Goal: Information Seeking & Learning: Learn about a topic

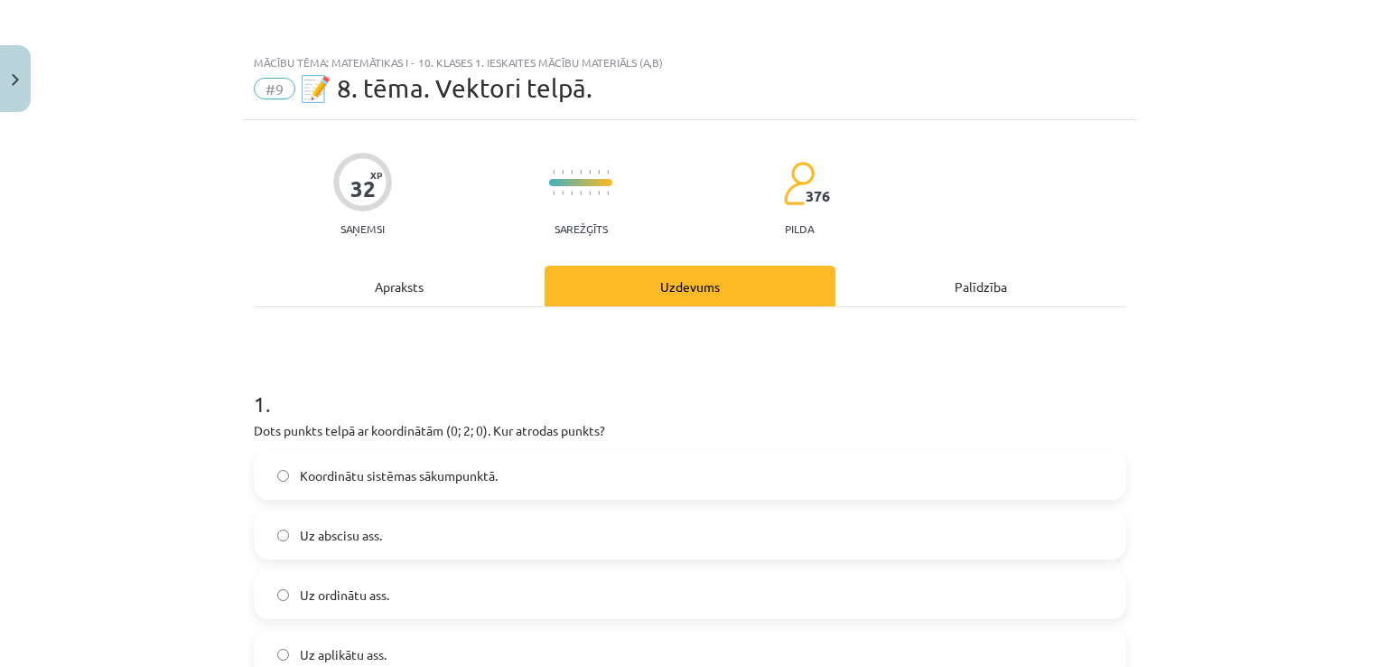
scroll to position [5352, 0]
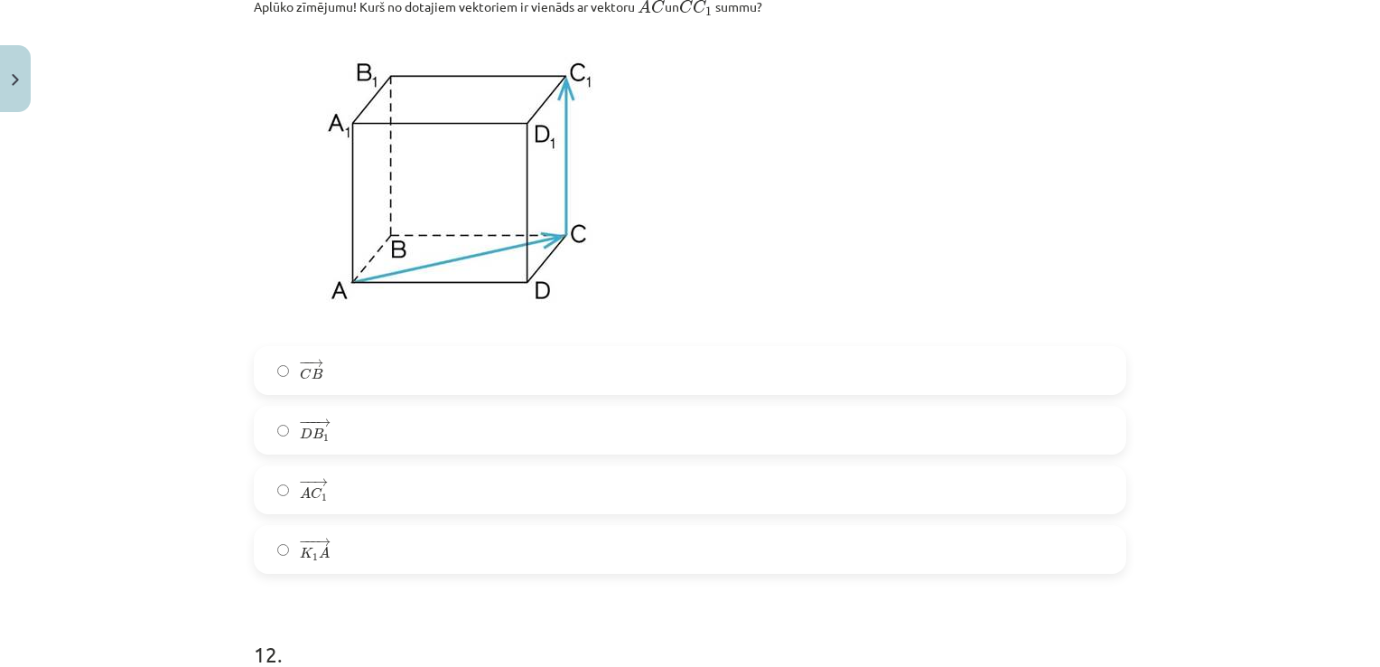
drag, startPoint x: 0, startPoint y: 0, endPoint x: 832, endPoint y: 493, distance: 967.1
click at [832, 493] on label "− − → A C 1 A C 1 →" at bounding box center [690, 489] width 869 height 45
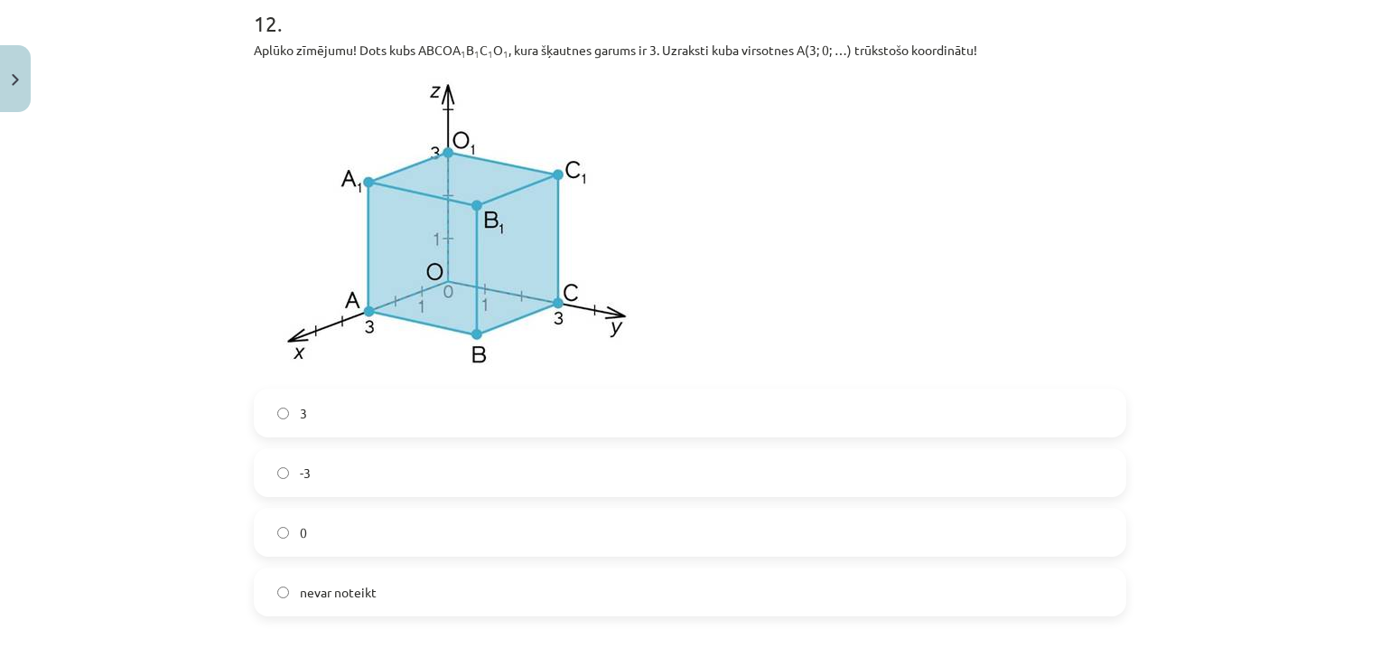
scroll to position [5978, 0]
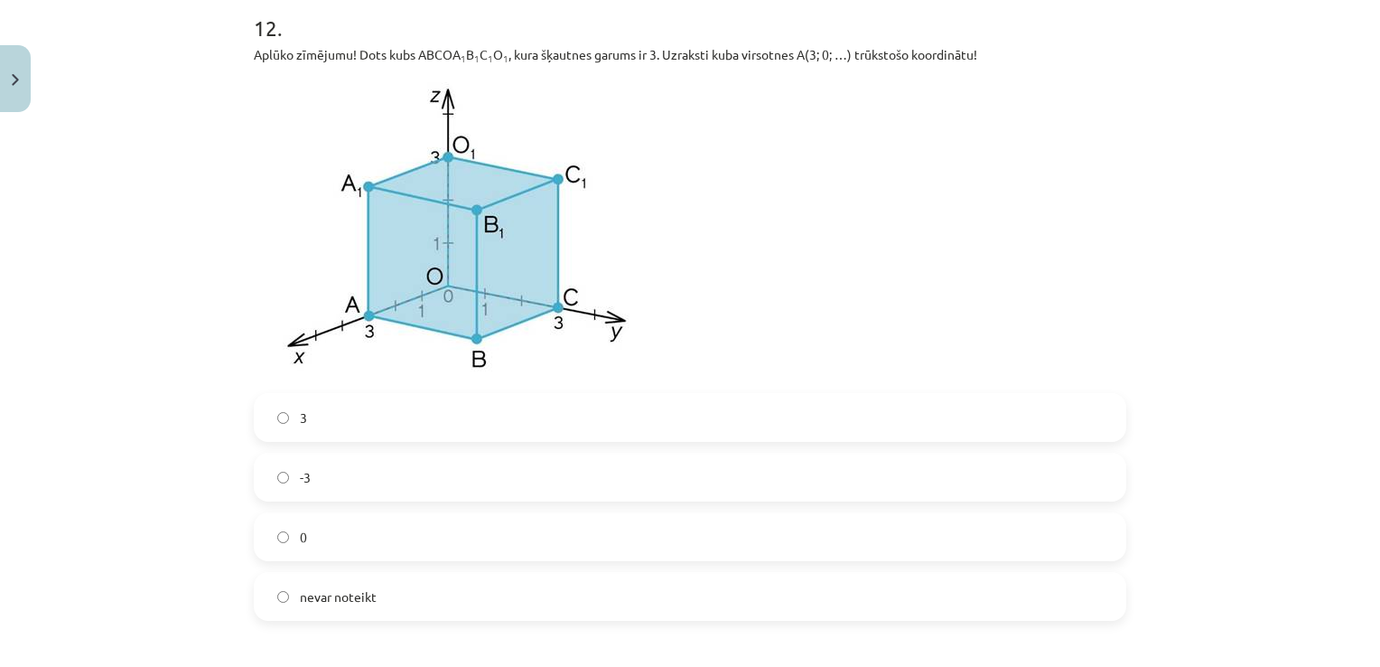
click at [378, 547] on label "0" at bounding box center [690, 536] width 869 height 45
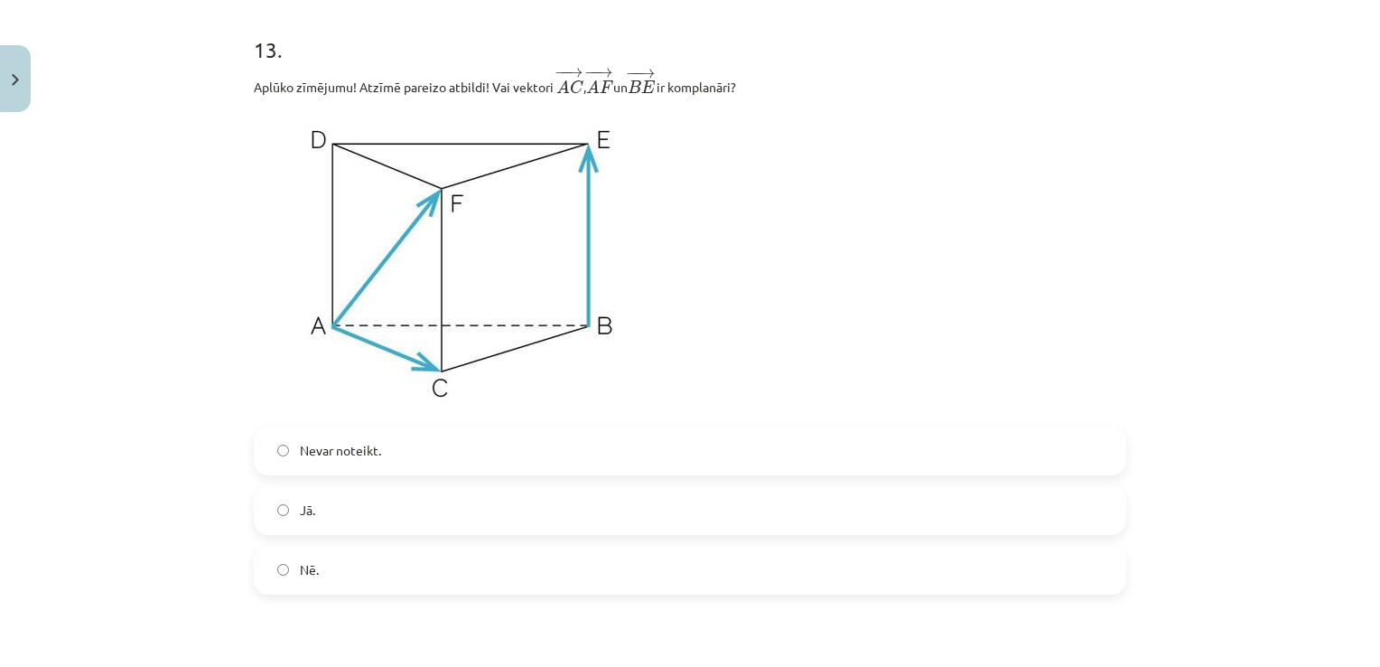
scroll to position [6628, 0]
click at [690, 591] on label "Nē." at bounding box center [690, 570] width 869 height 45
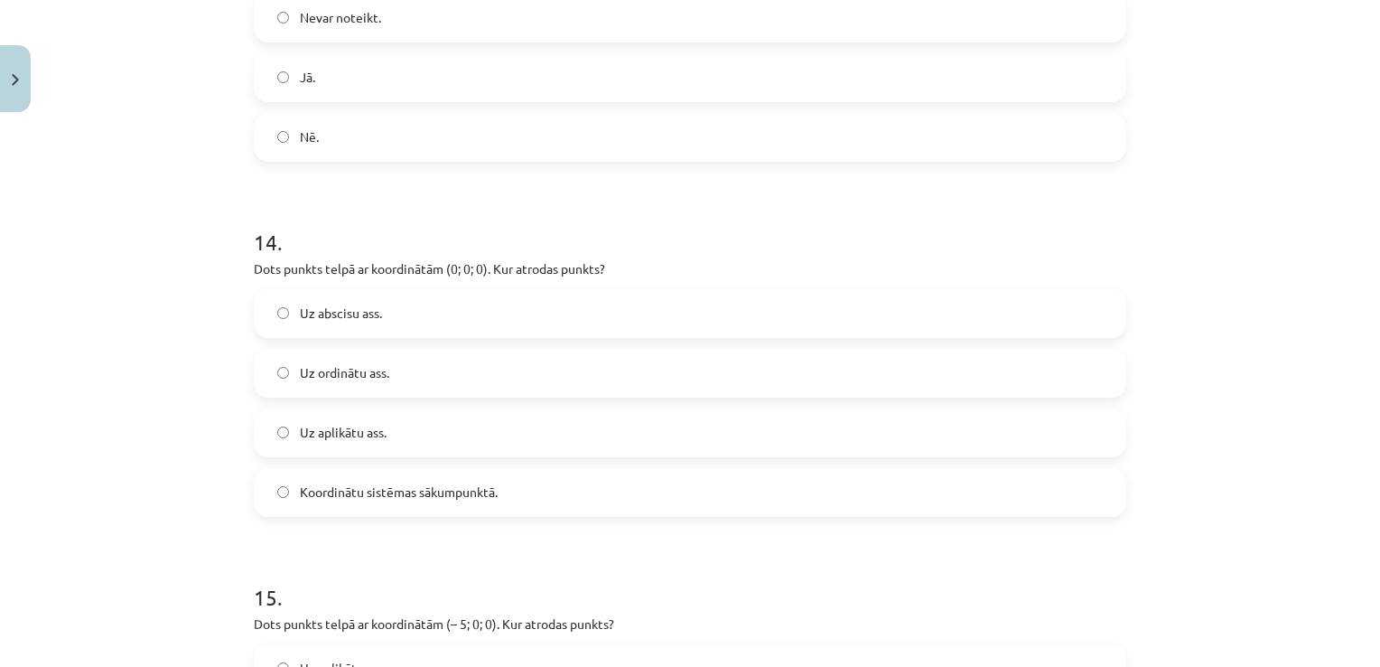
scroll to position [7098, 0]
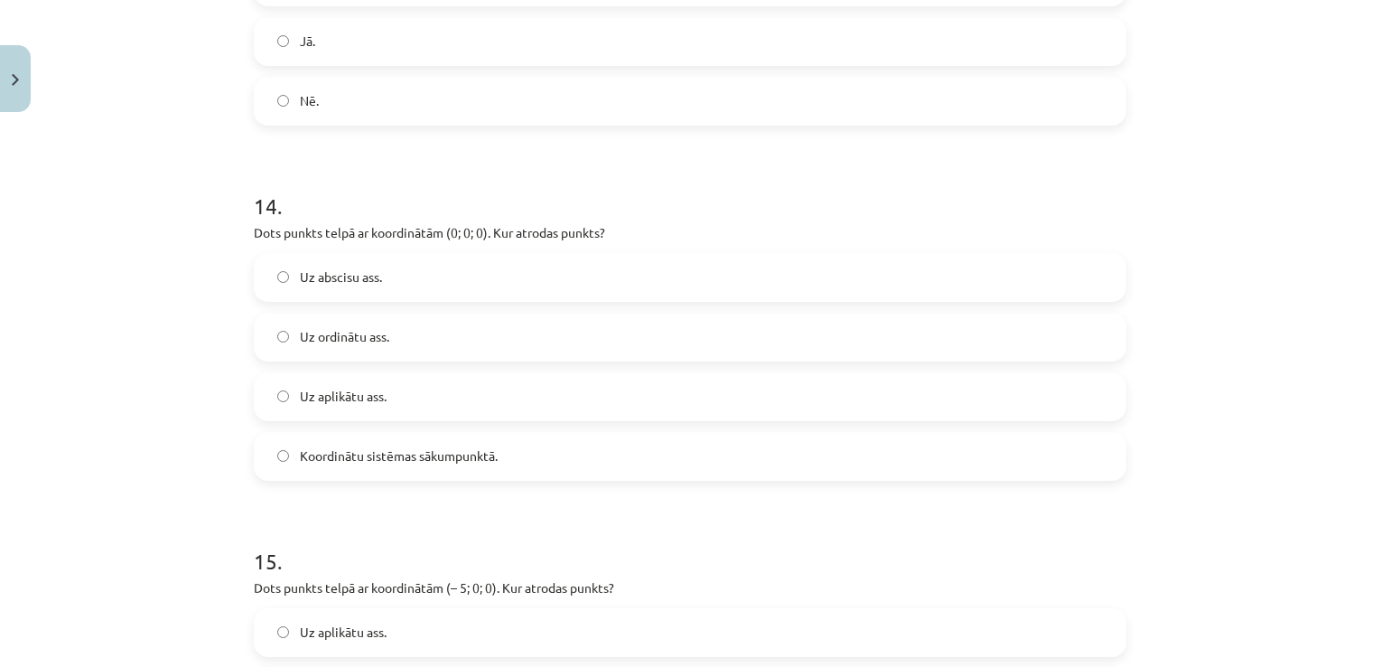
click at [621, 453] on label "Koordinātu sistēmas sākumpunktā." at bounding box center [690, 456] width 869 height 45
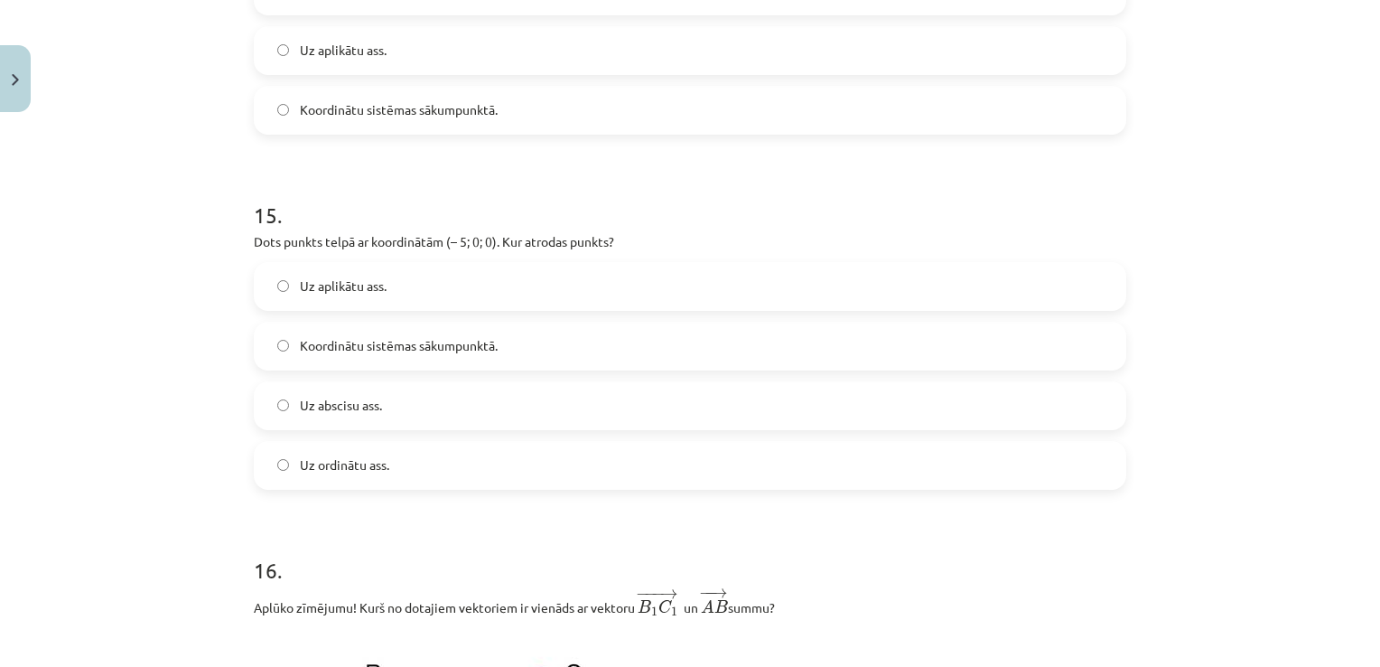
scroll to position [7459, 0]
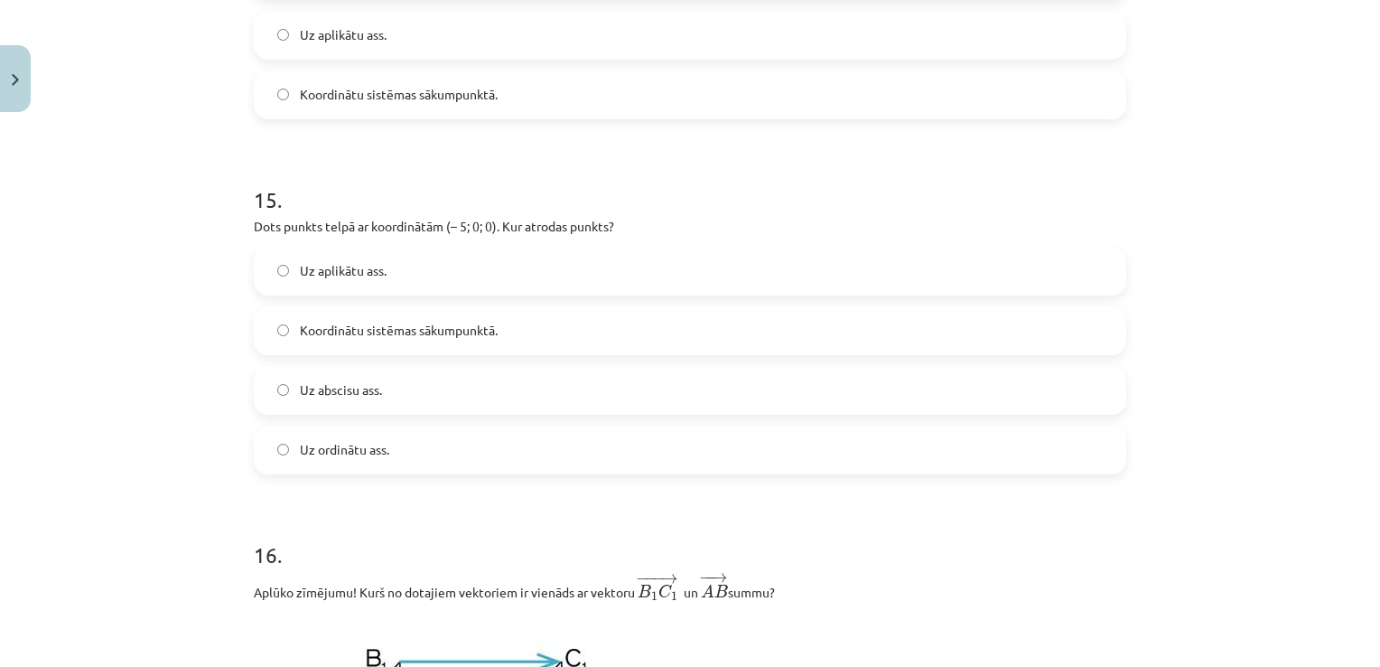
click at [460, 410] on label "Uz abscisu ass." at bounding box center [690, 390] width 869 height 45
click at [701, 472] on label "Uz ordinātu ass." at bounding box center [690, 449] width 869 height 45
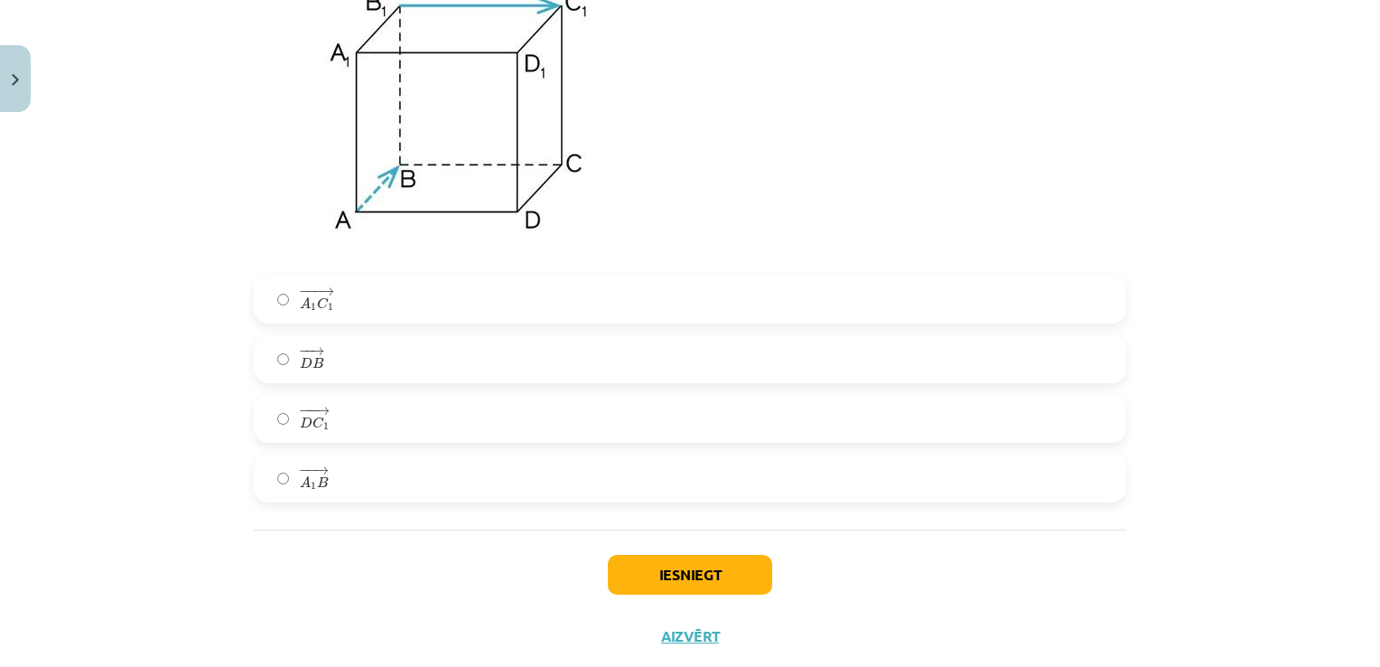
scroll to position [8122, 0]
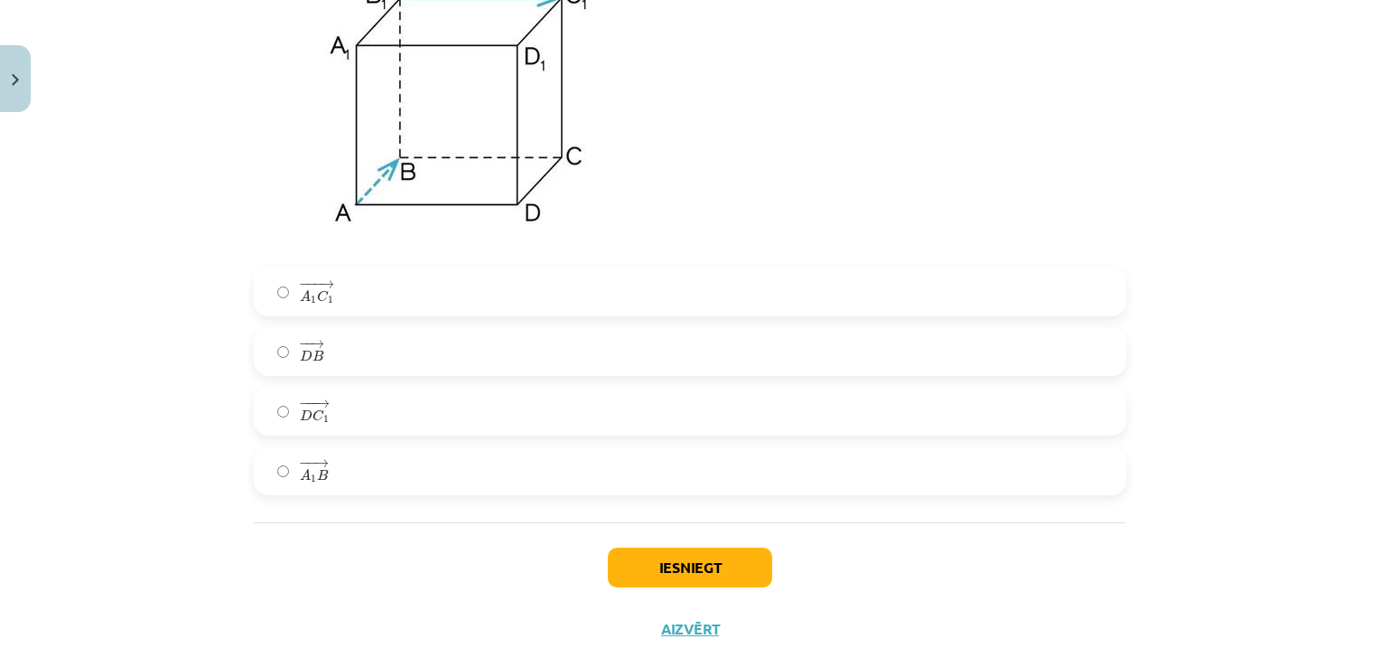
click at [550, 314] on label "− −− → A 1 C 1 A 1 C 1 →" at bounding box center [690, 291] width 869 height 45
click at [672, 571] on button "Iesniegt" at bounding box center [690, 567] width 164 height 40
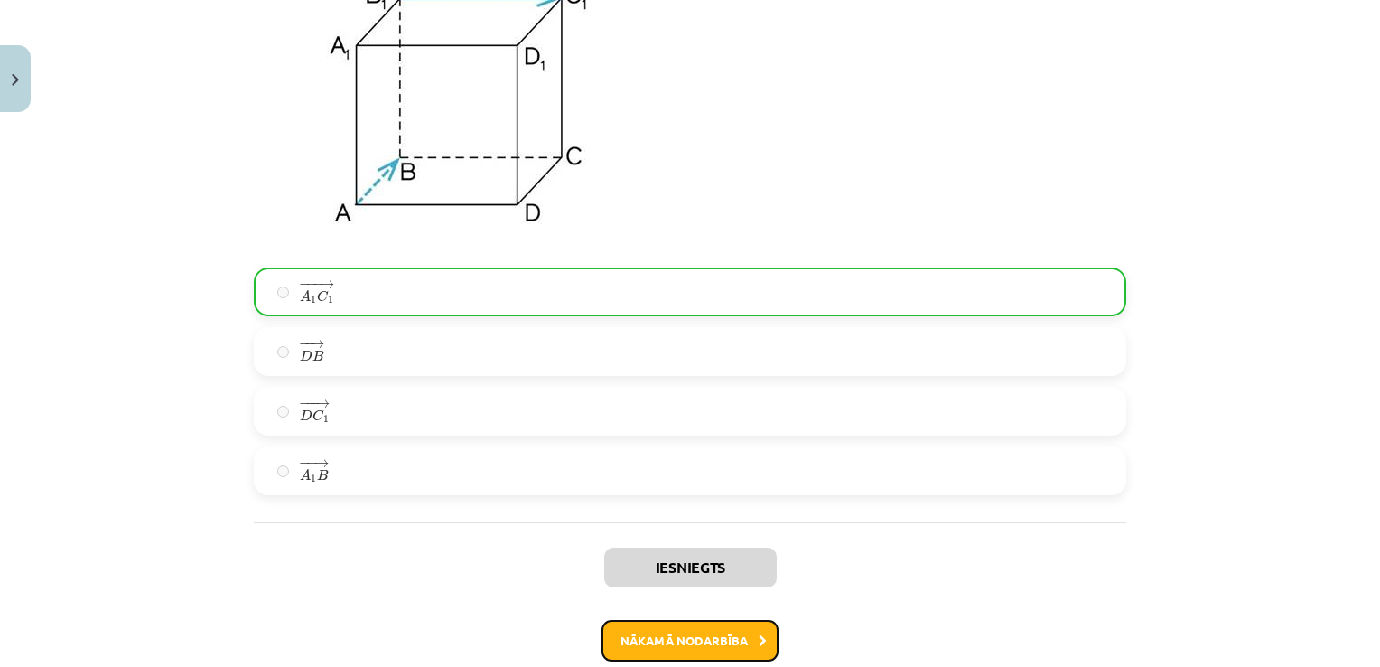
click at [755, 660] on button "Nākamā nodarbība" at bounding box center [690, 641] width 177 height 42
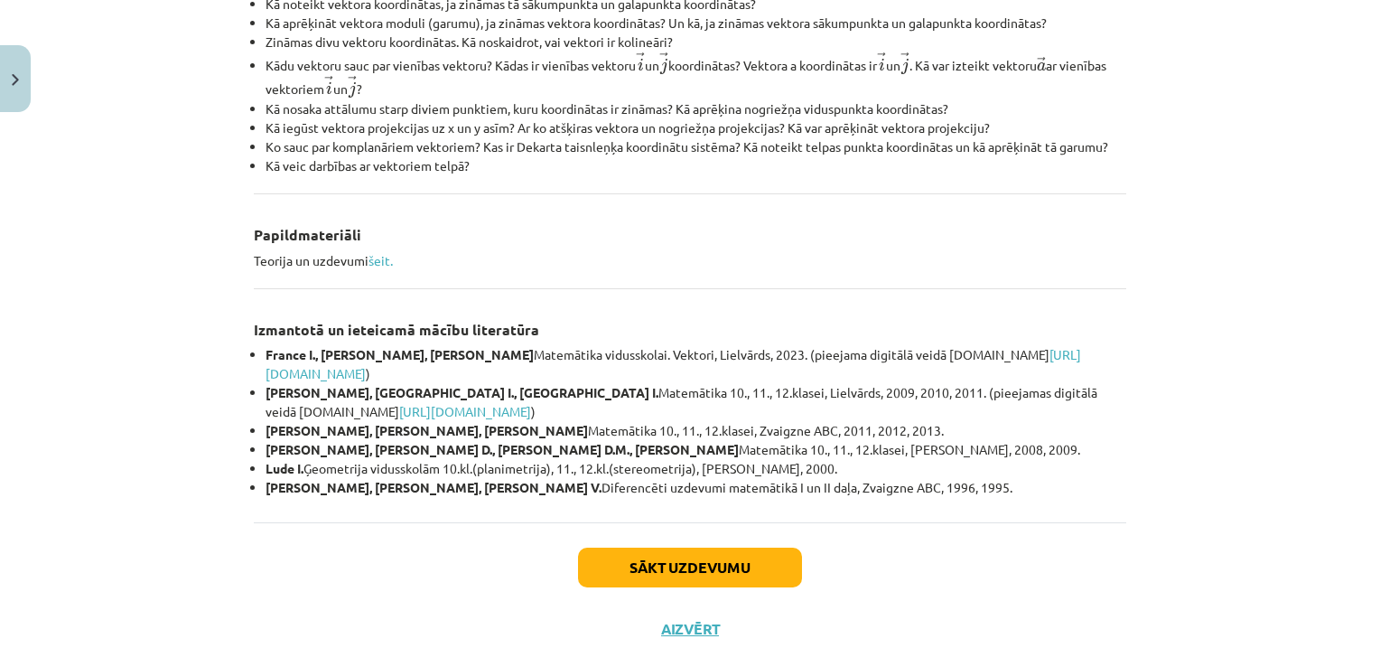
scroll to position [770, 0]
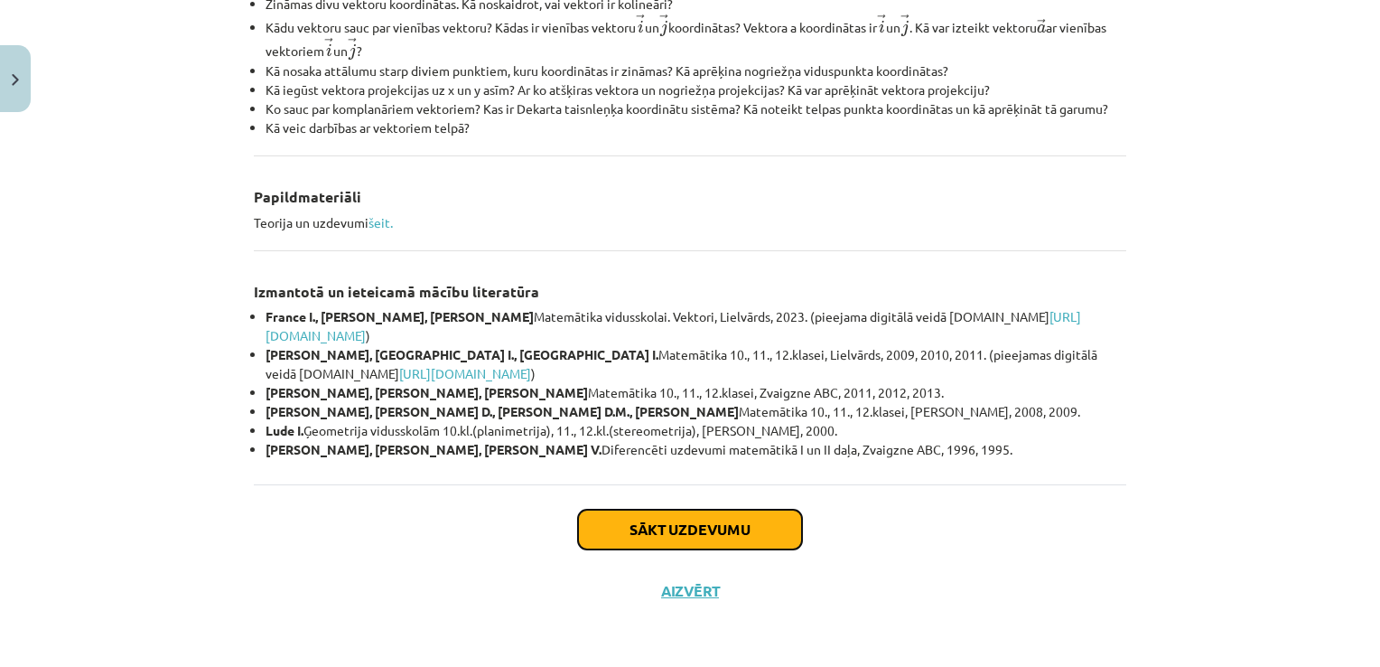
click at [747, 517] on button "Sākt uzdevumu" at bounding box center [690, 529] width 224 height 40
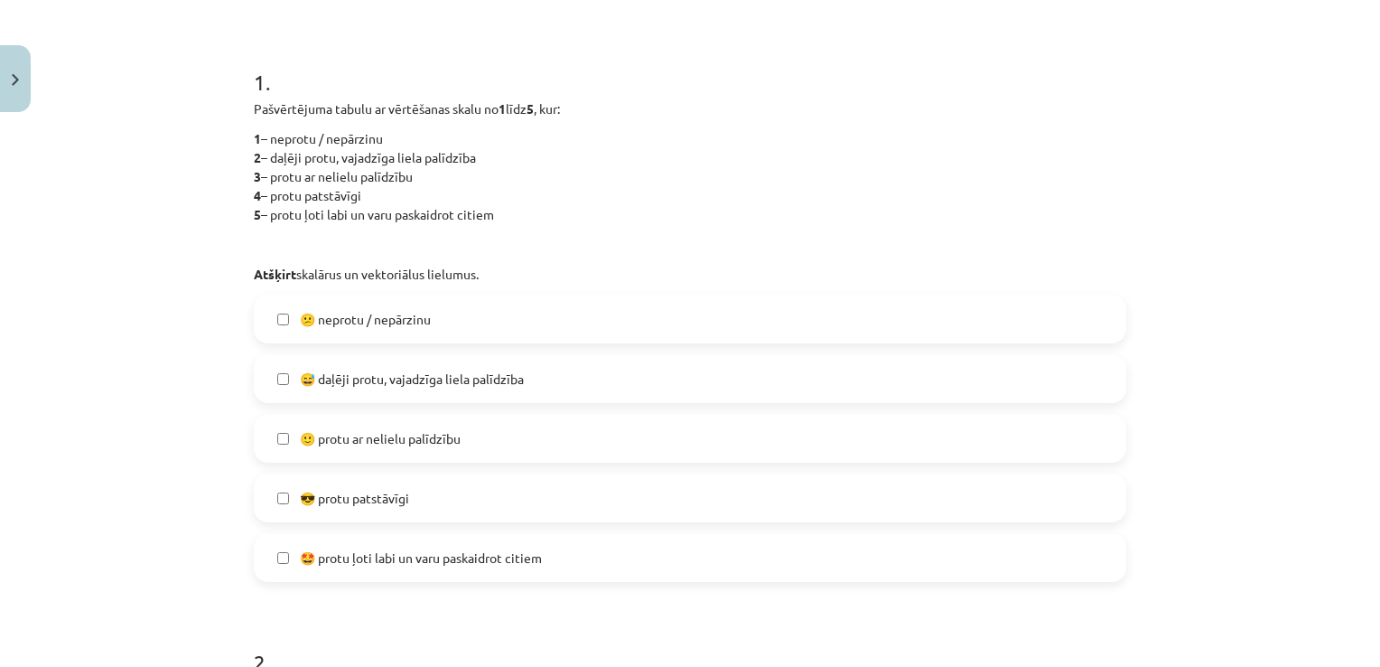
scroll to position [358, 0]
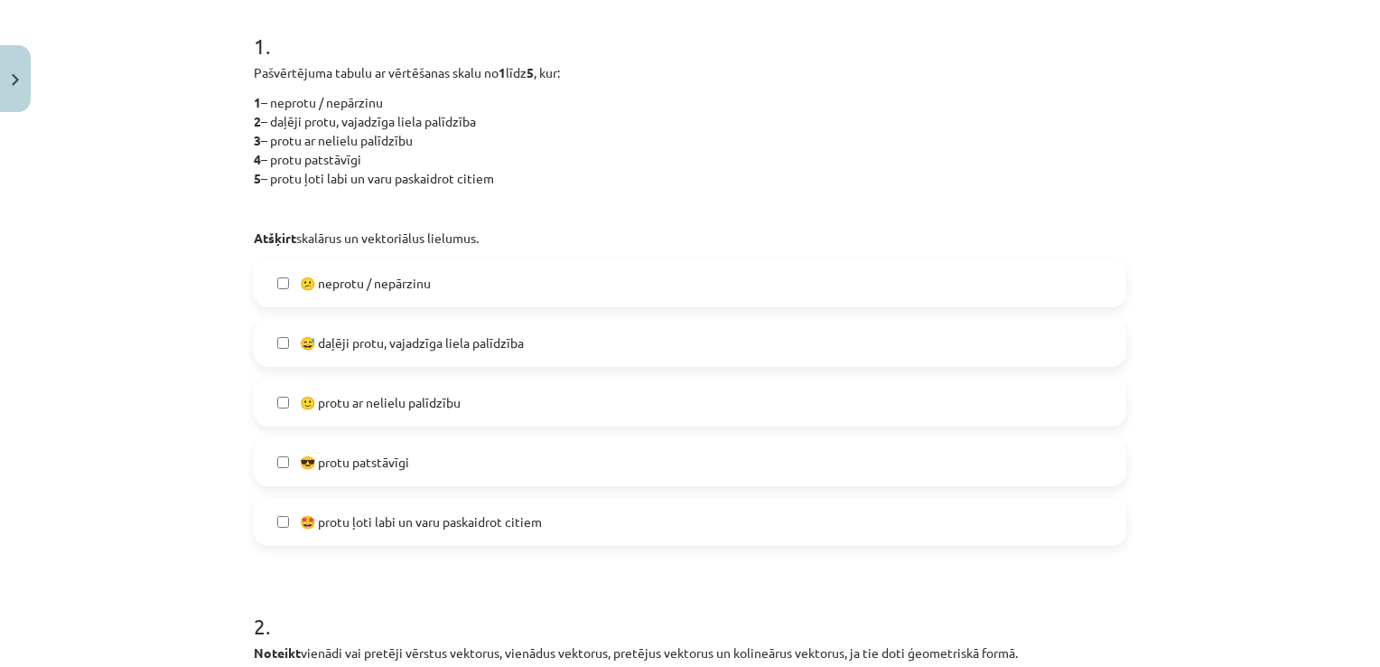
click at [593, 350] on label "😅 daļēji protu, vajadzīga liela palīdzība" at bounding box center [690, 342] width 869 height 45
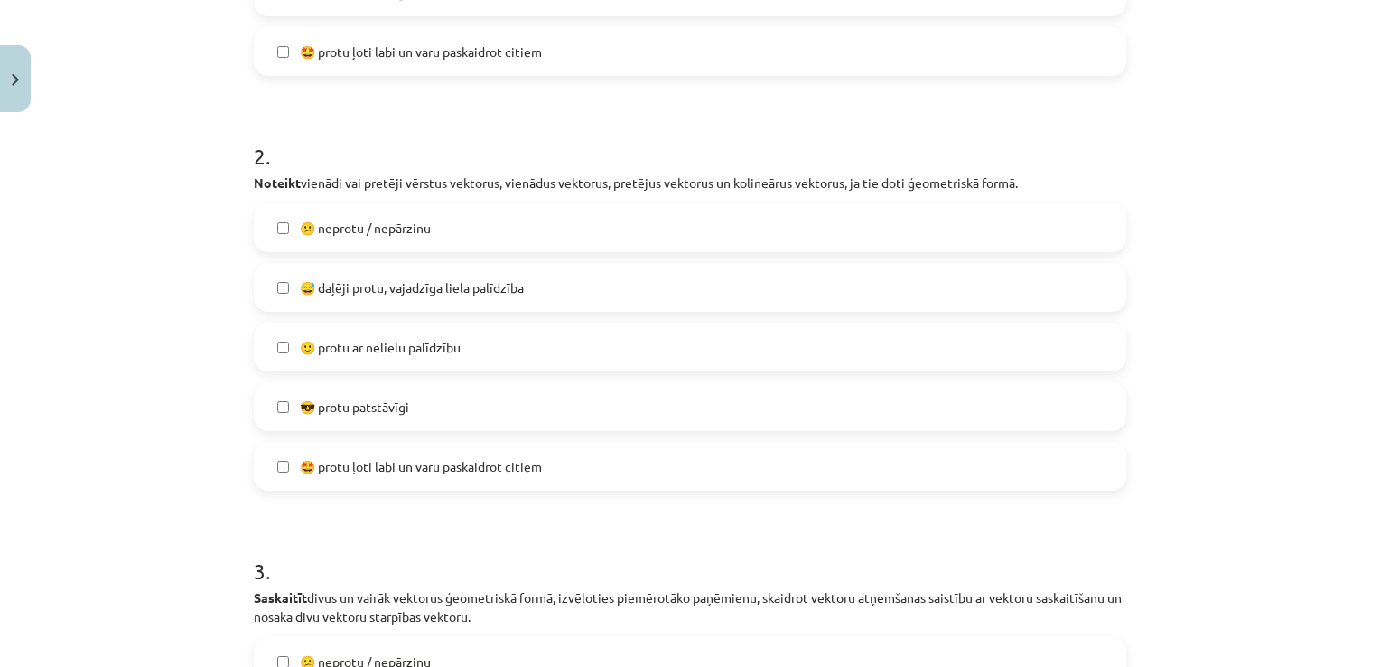
scroll to position [888, 0]
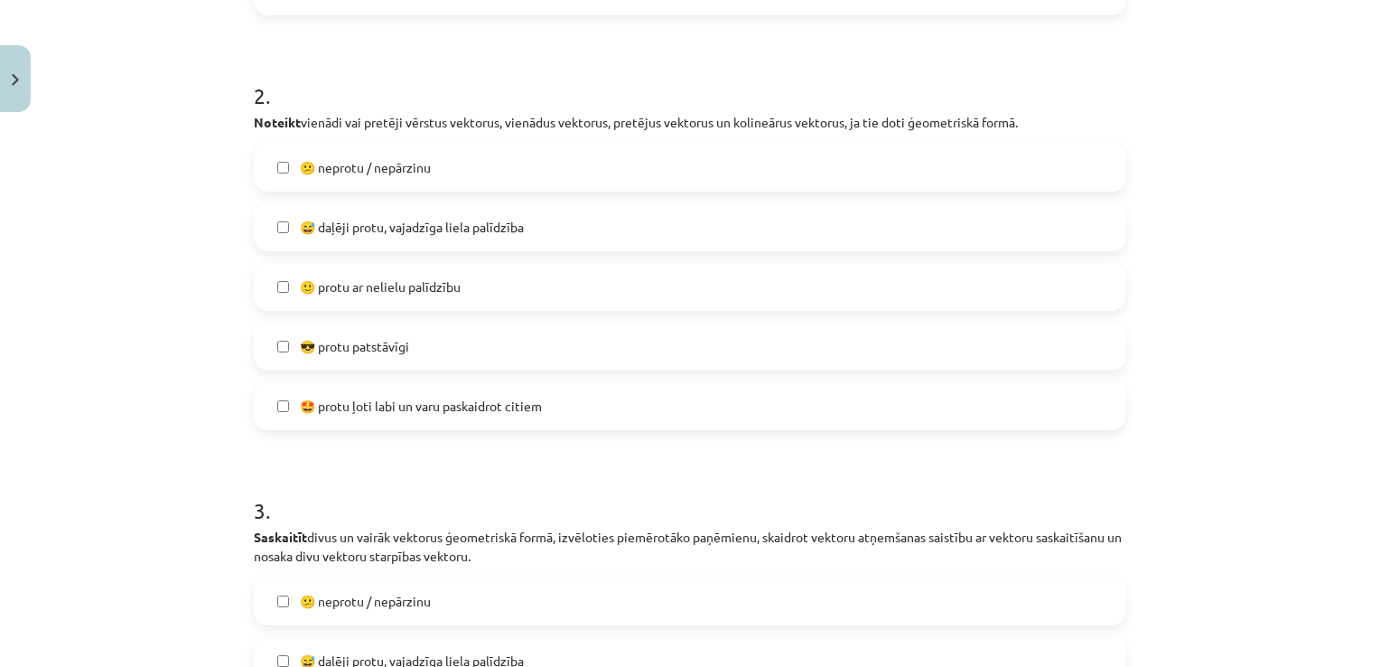
click at [505, 332] on label "😎 protu patstāvīgi" at bounding box center [690, 345] width 869 height 45
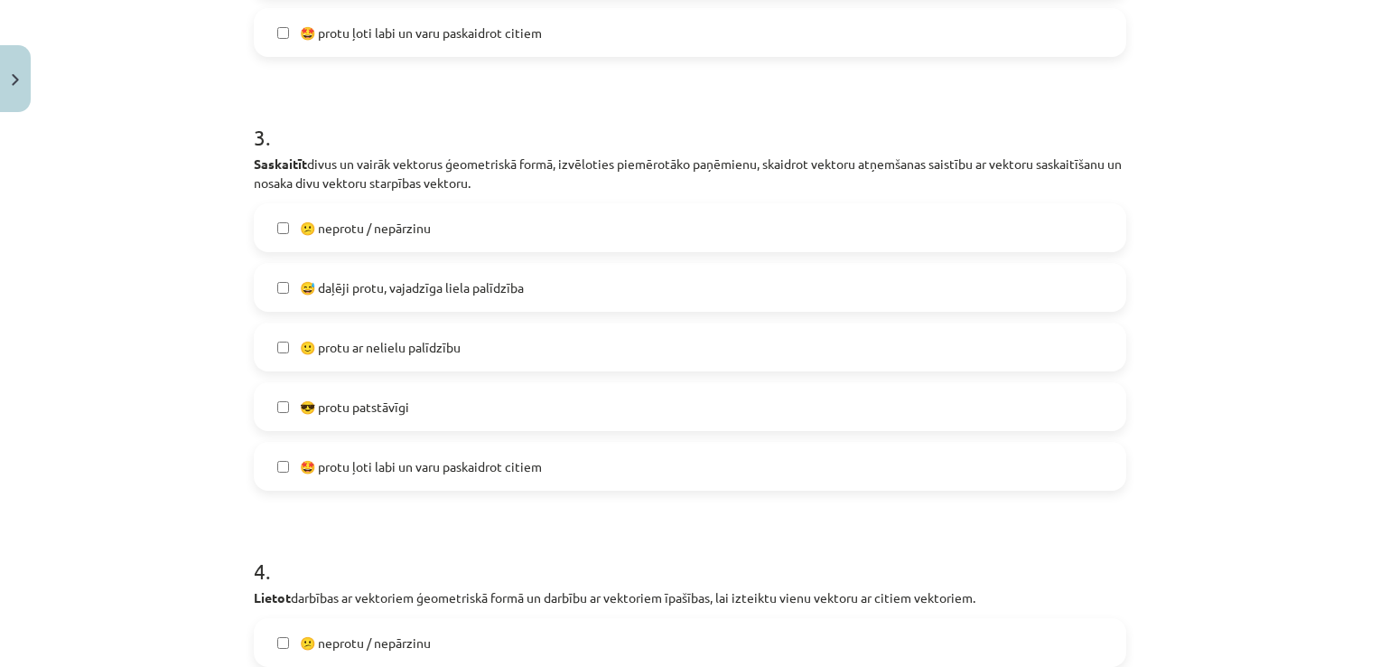
scroll to position [1297, 0]
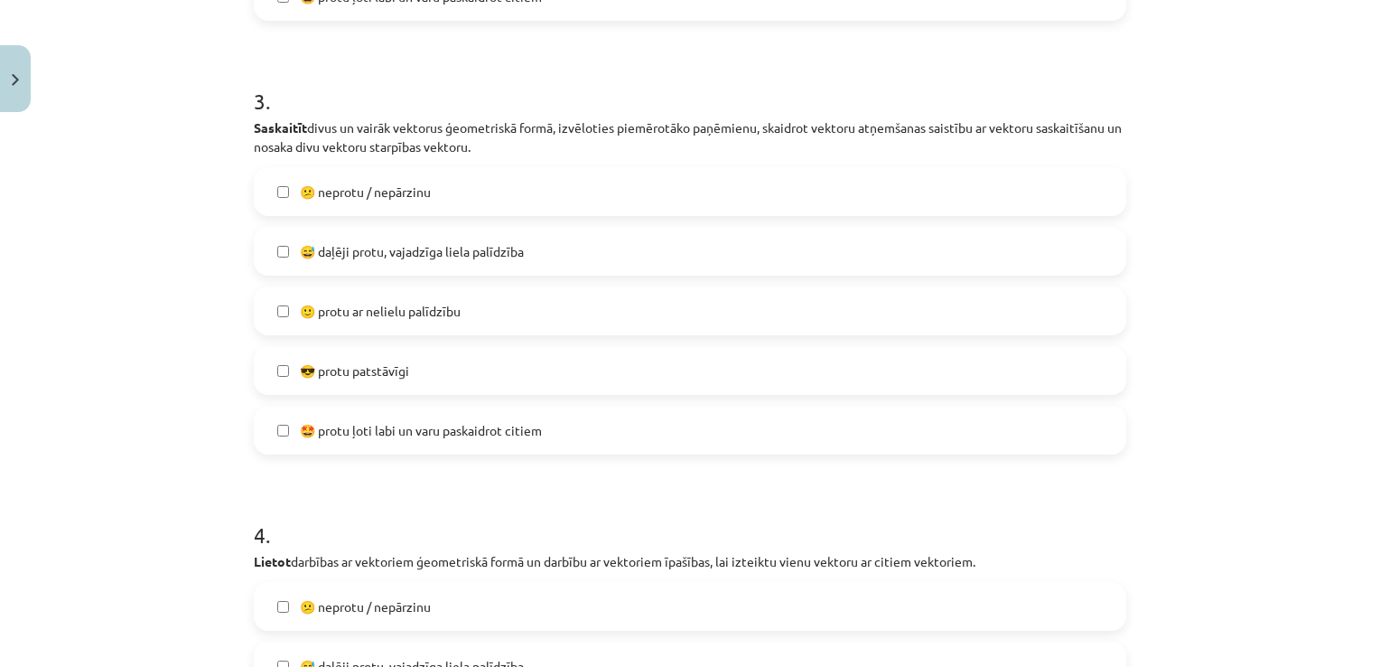
click at [434, 259] on label "😅 daļēji protu, vajadzīga liela palīdzība" at bounding box center [690, 251] width 869 height 45
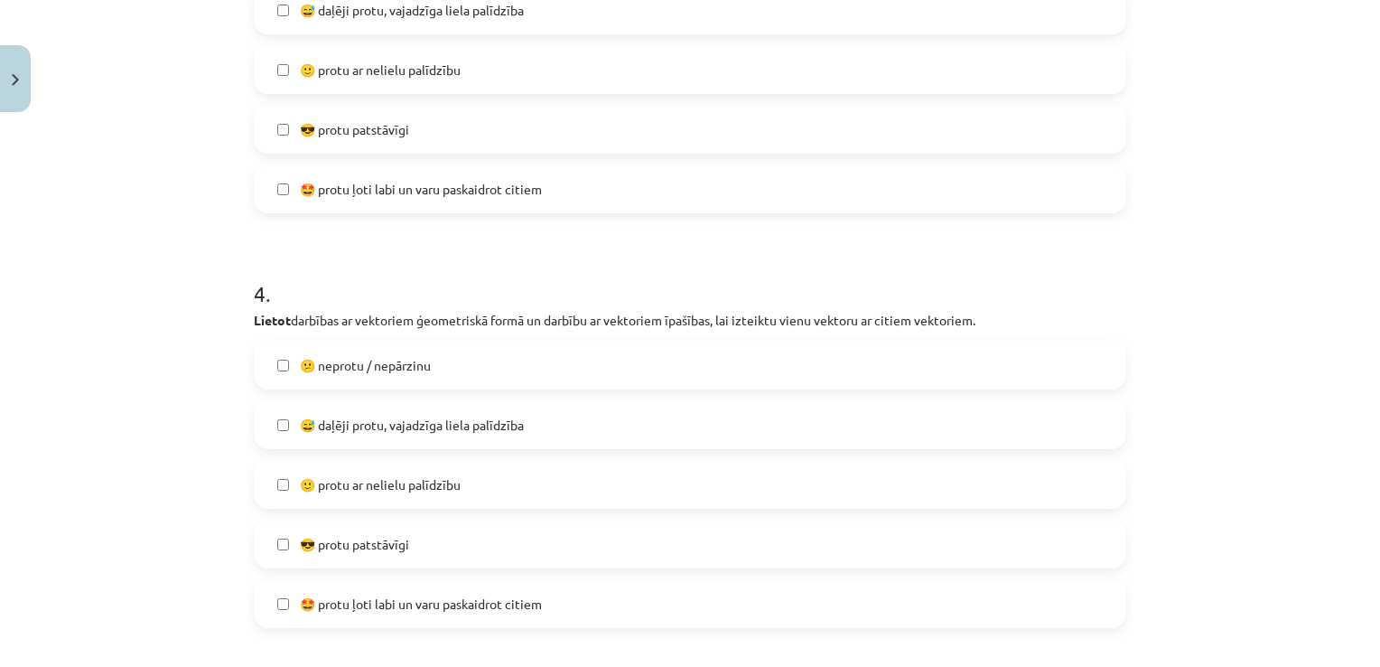
scroll to position [1658, 0]
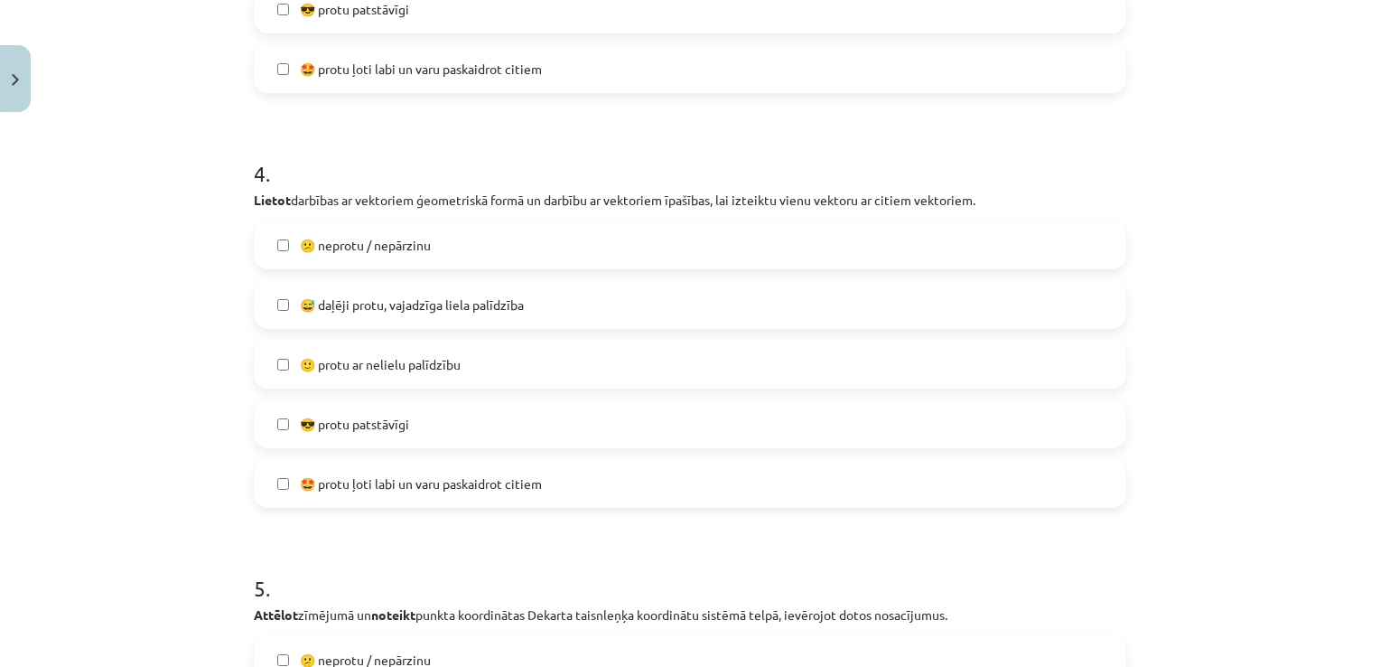
click at [552, 313] on label "😅 daļēji protu, vajadzīga liela palīdzība" at bounding box center [690, 304] width 869 height 45
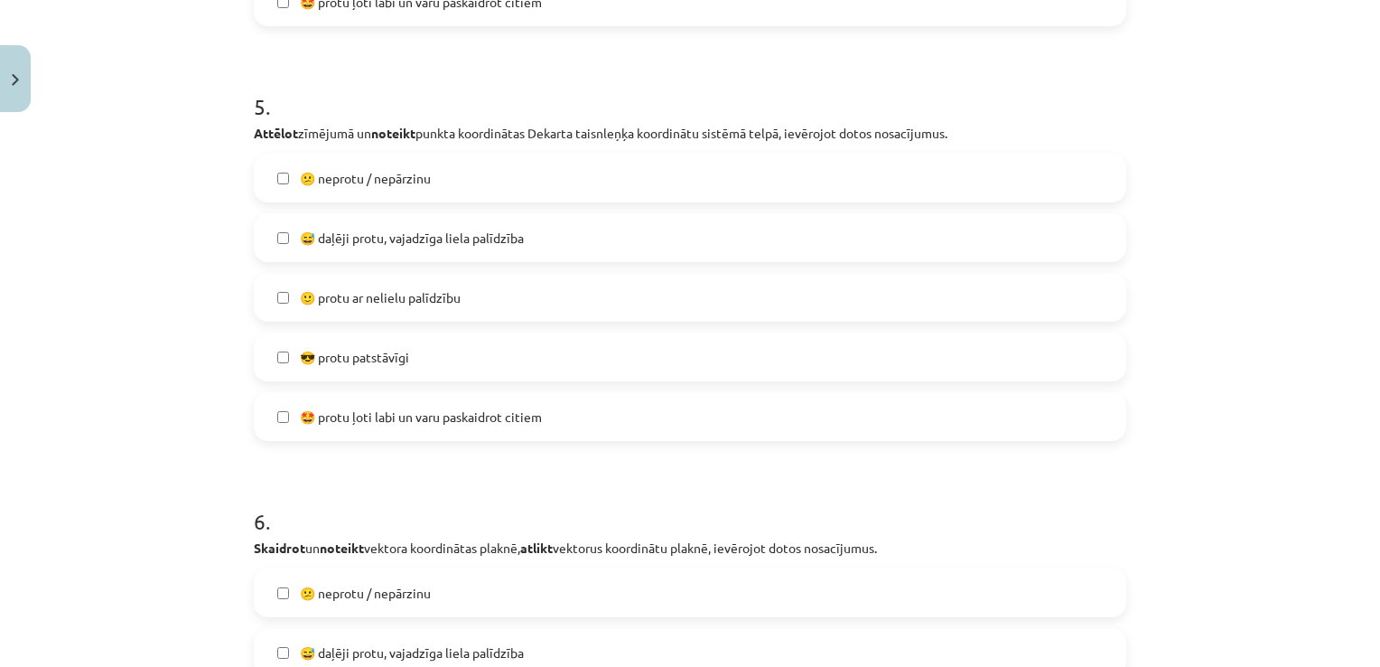
scroll to position [2225, 0]
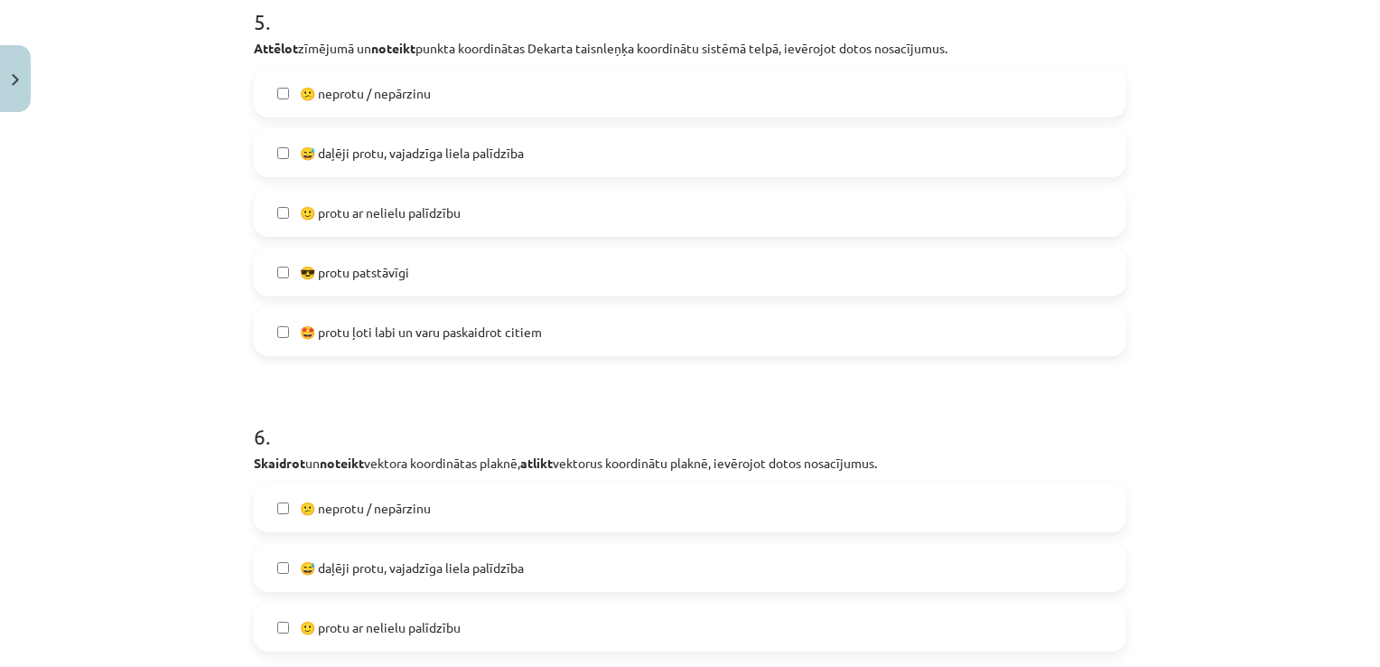
click at [1365, 17] on div "Mācību tēma: Matemātikas i - 10. klases 1. ieskaites mācību materiāls (a,b) #10…" at bounding box center [690, 333] width 1380 height 667
drag, startPoint x: 1365, startPoint y: 17, endPoint x: 1375, endPoint y: 16, distance: 10.0
click at [1375, 16] on div "Mācību tēma: Matemātikas i - 10. klases 1. ieskaites mācību materiāls (a,b) #10…" at bounding box center [690, 333] width 1380 height 667
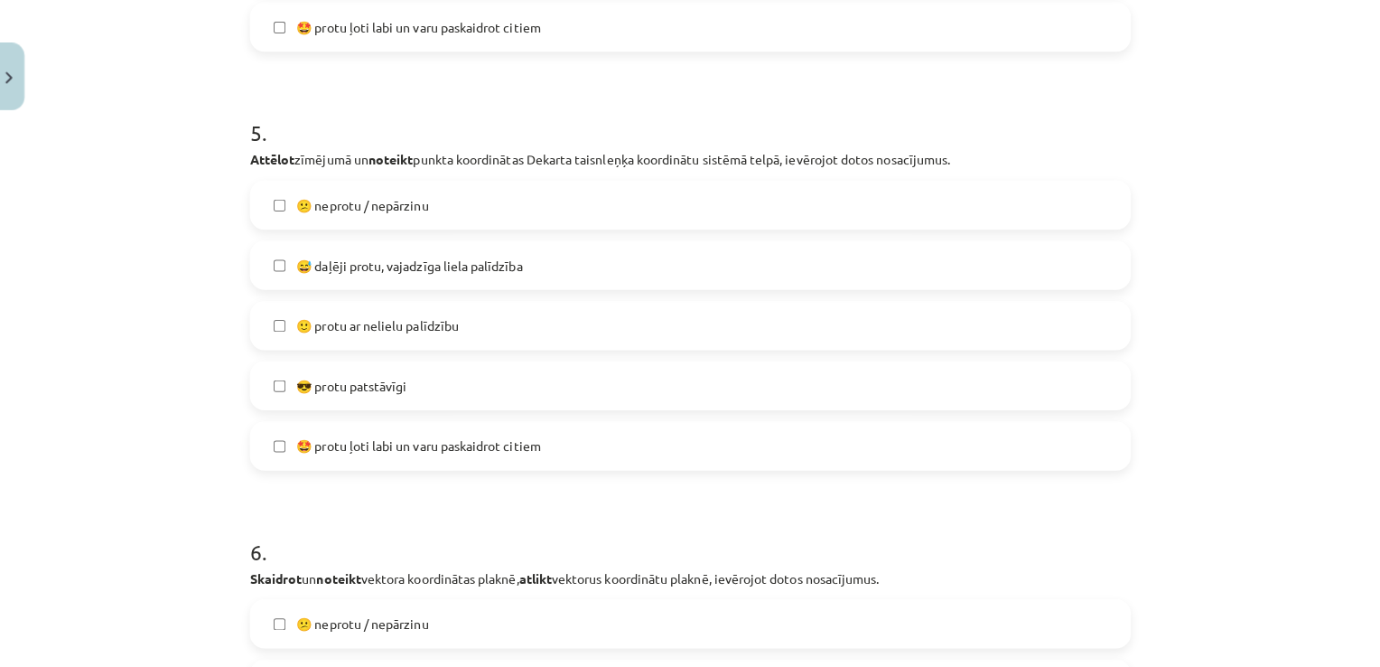
scroll to position [1349, 0]
click at [502, 273] on span "😅 daļēji protu, vajadzīga liela palīdzība" at bounding box center [412, 266] width 224 height 19
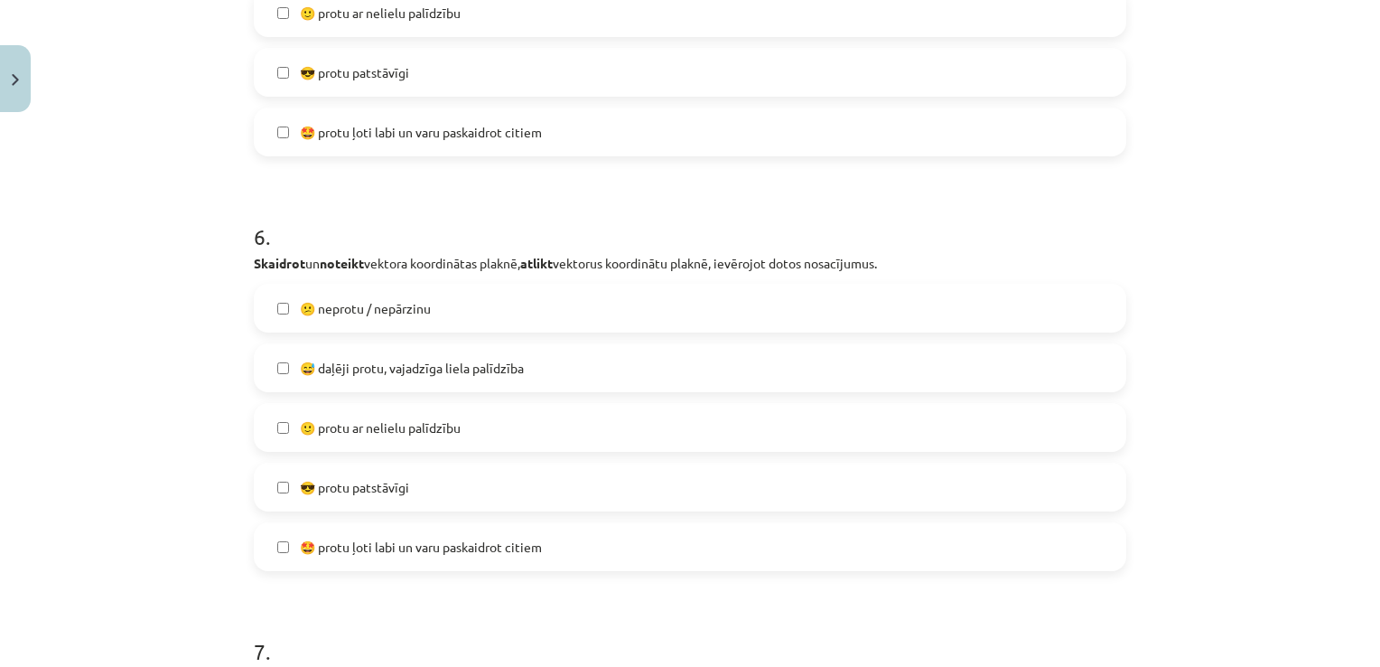
scroll to position [2485, 0]
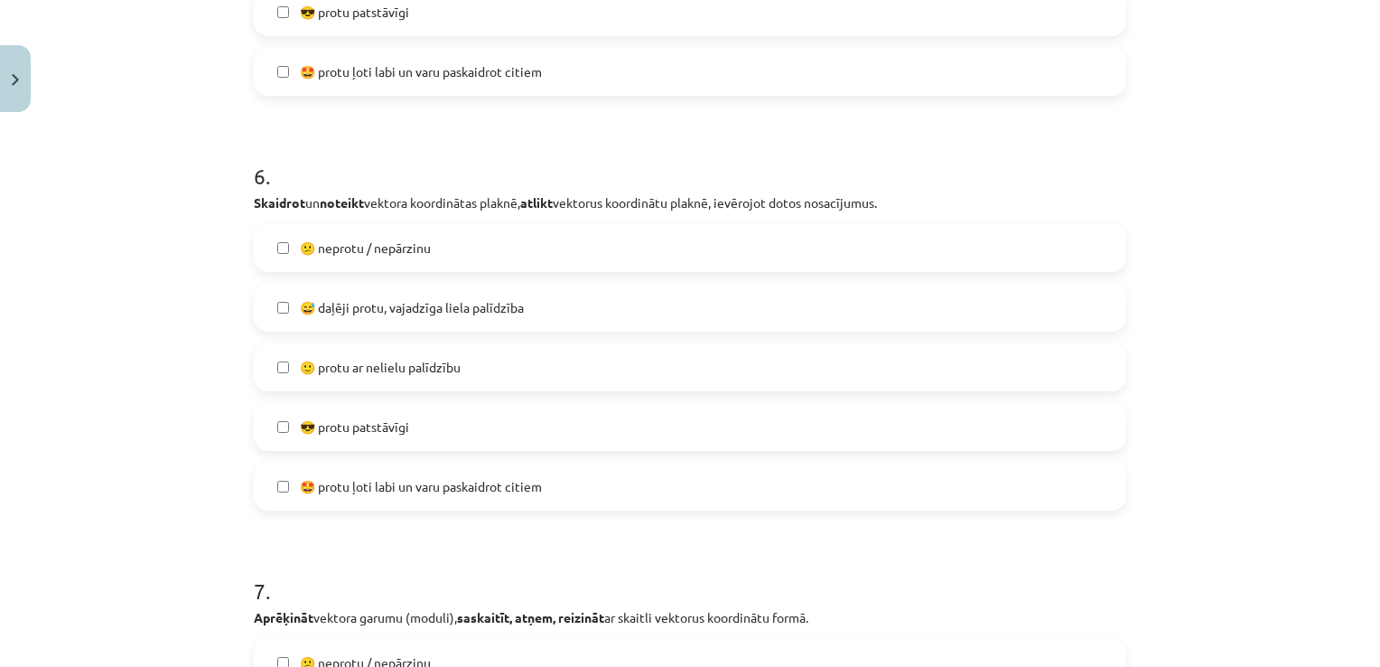
click at [517, 317] on label "😅 daļēji protu, vajadzīga liela palīdzība" at bounding box center [690, 307] width 869 height 45
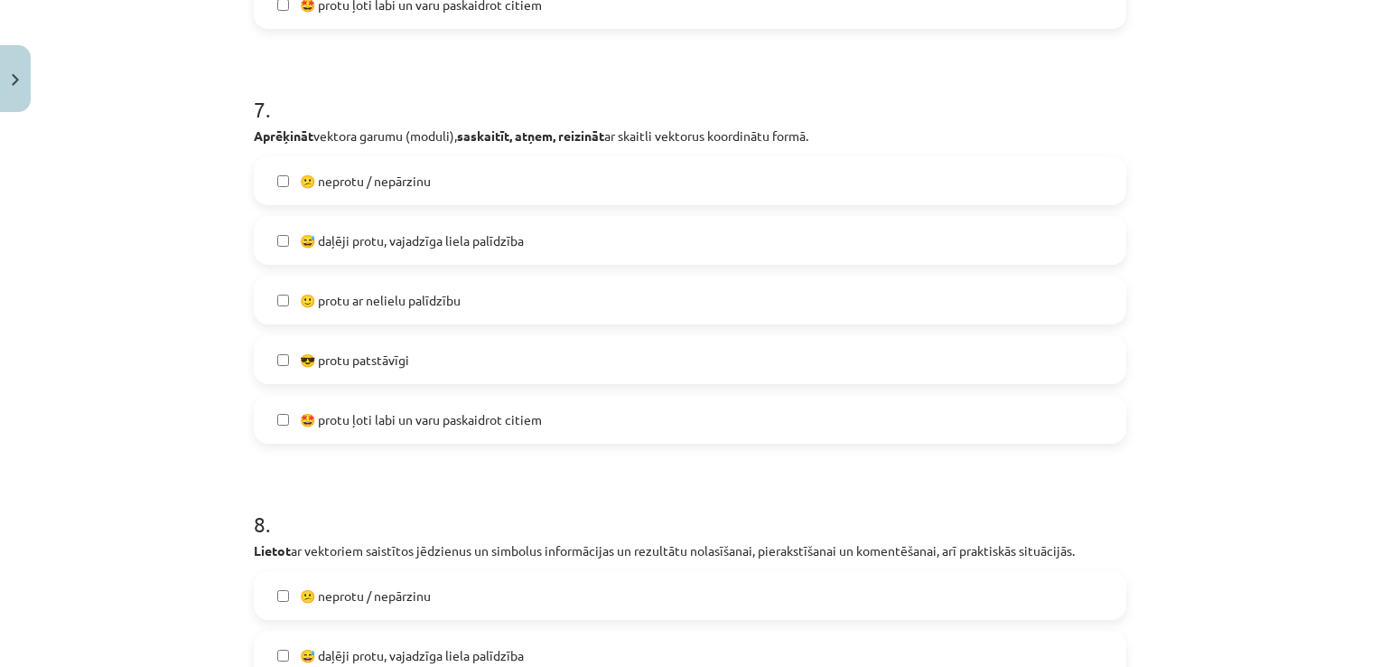
scroll to position [2991, 0]
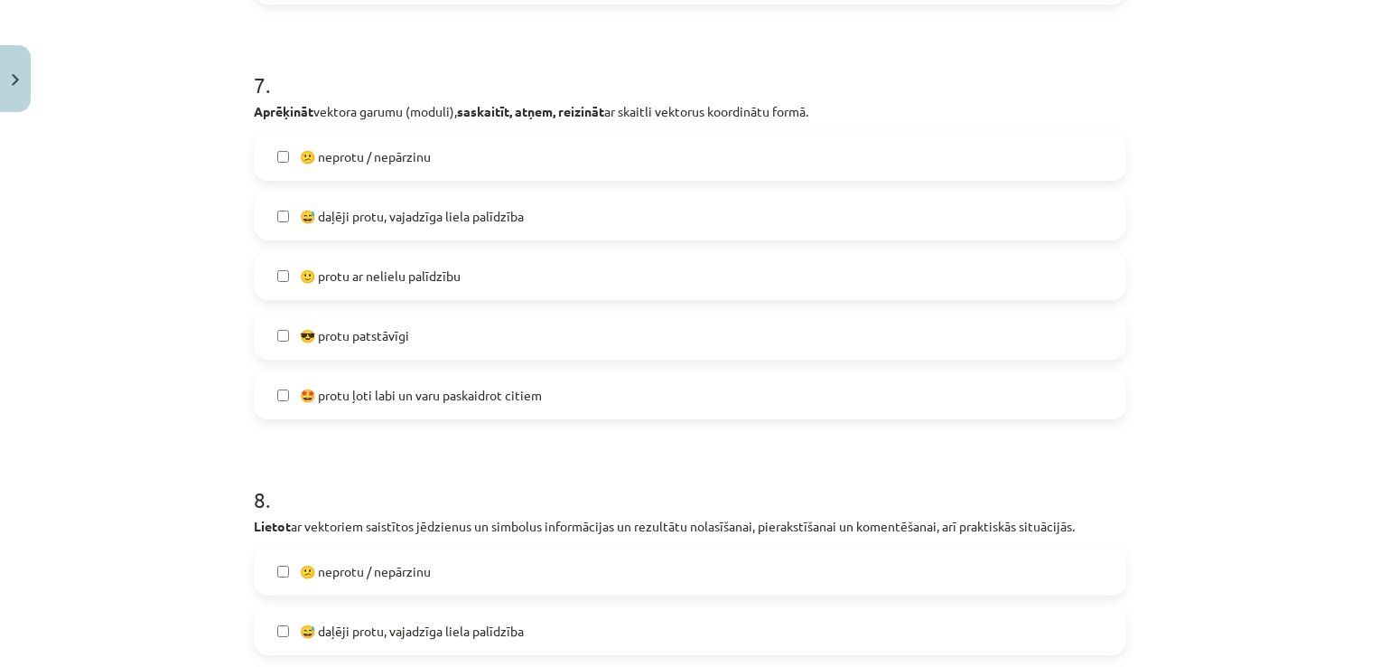
click at [740, 200] on label "😅 daļēji protu, vajadzīga liela palīdzība" at bounding box center [690, 215] width 869 height 45
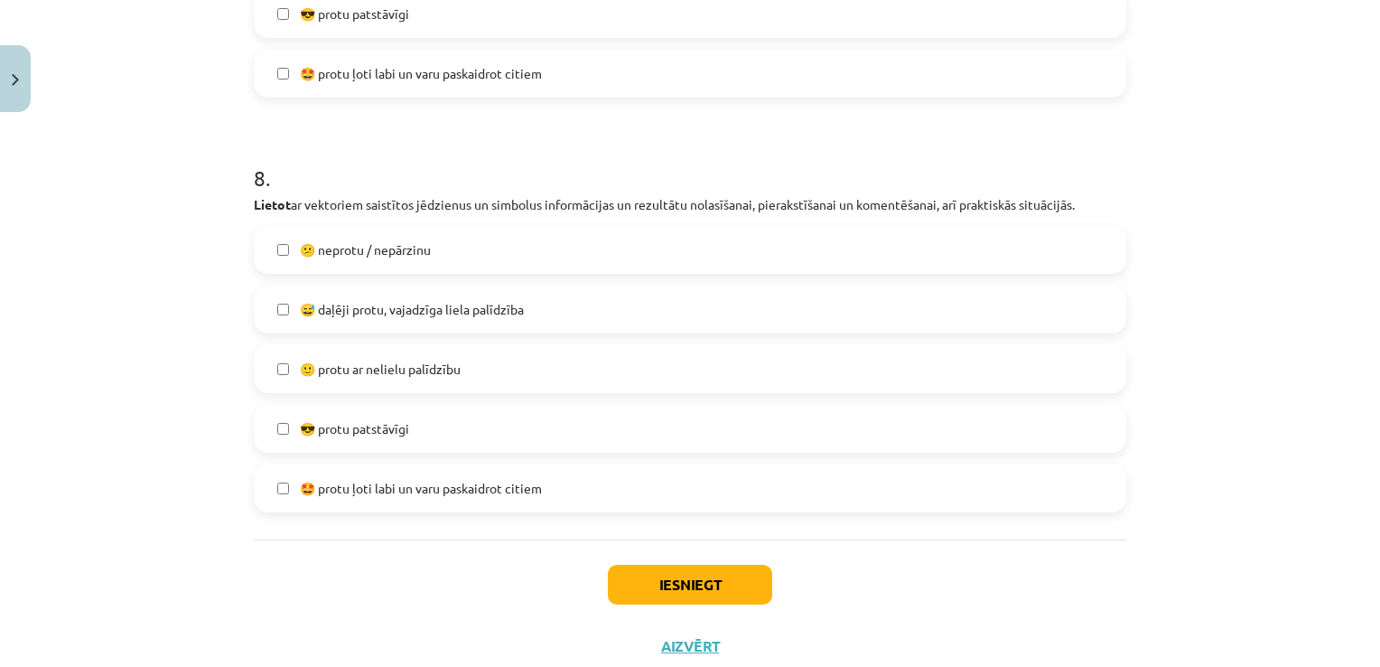
scroll to position [3327, 0]
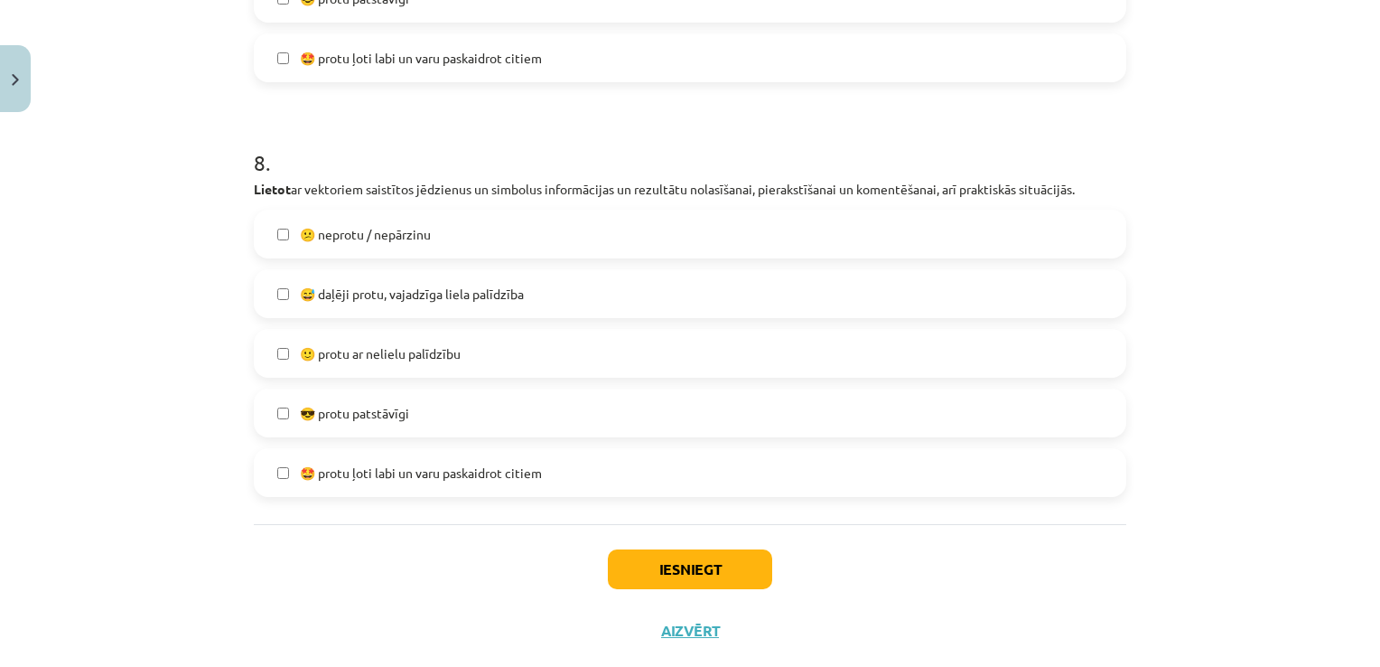
click at [400, 287] on span "😅 daļēji protu, vajadzīga liela palīdzība" at bounding box center [412, 294] width 224 height 19
click at [667, 561] on button "Iesniegt" at bounding box center [690, 569] width 164 height 40
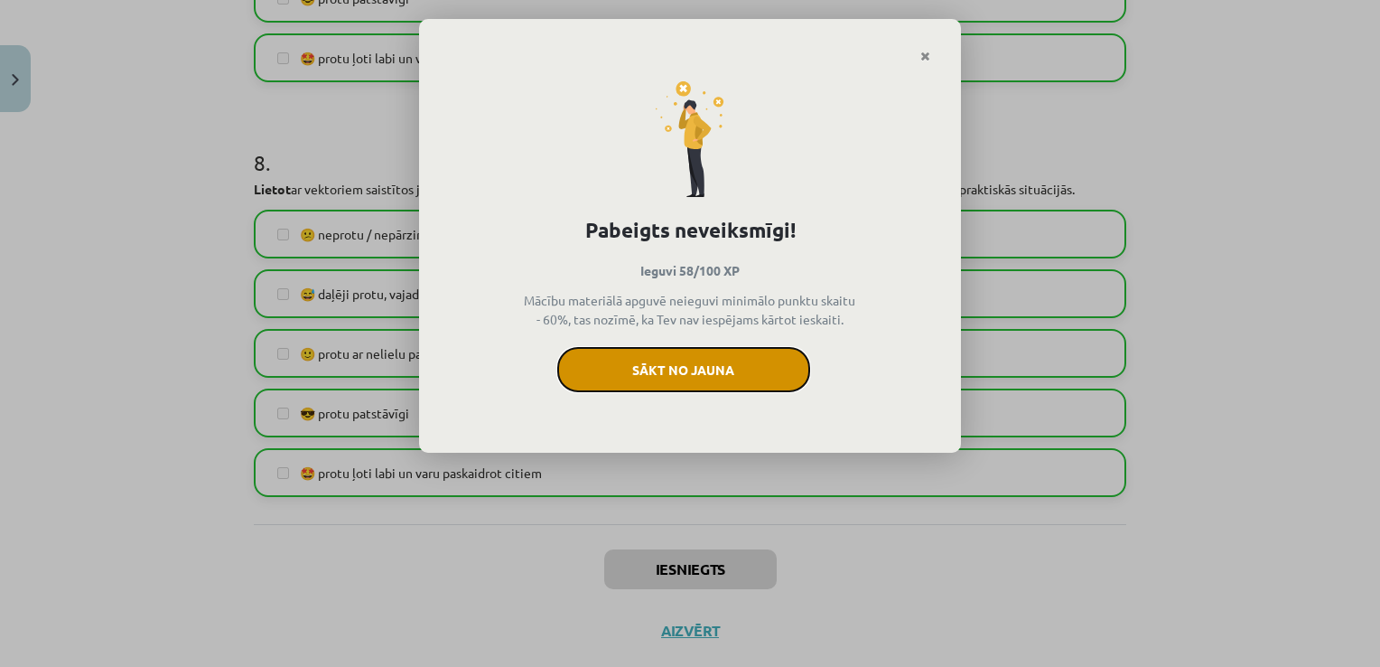
click at [680, 361] on button "Sākt no jauna" at bounding box center [683, 369] width 253 height 45
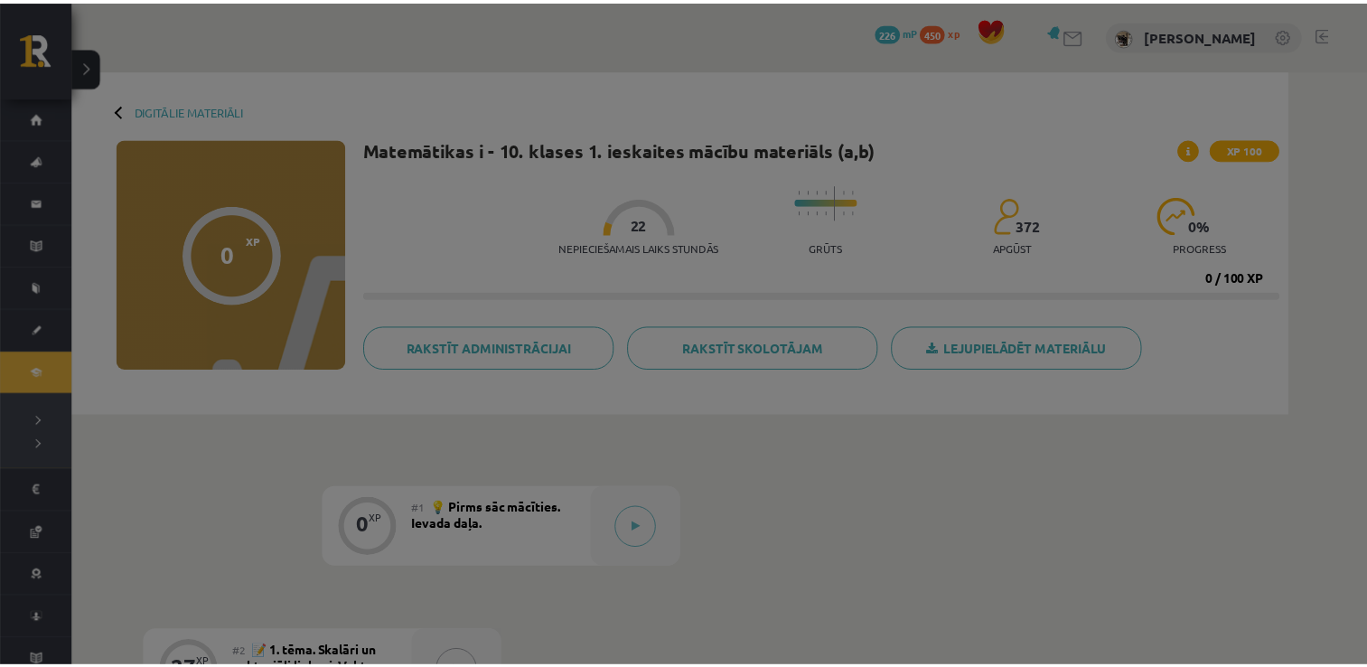
scroll to position [1349, 0]
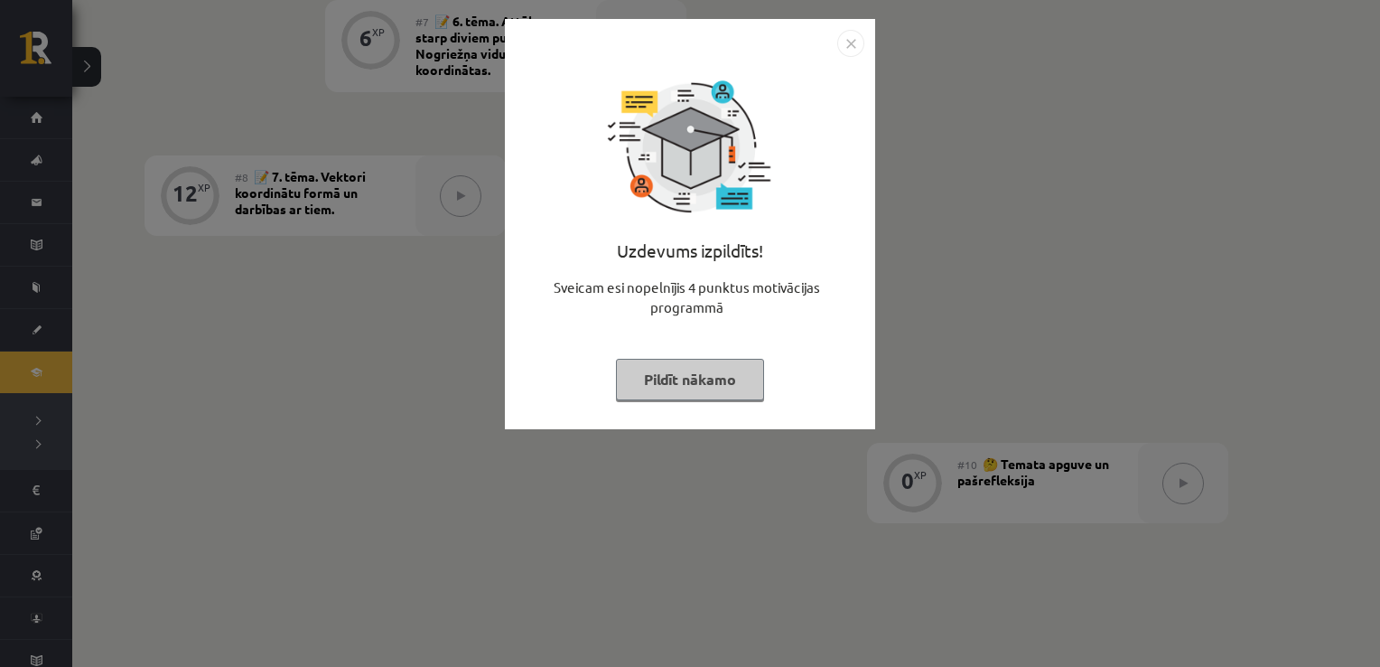
click at [849, 34] on img "Close" at bounding box center [850, 43] width 27 height 27
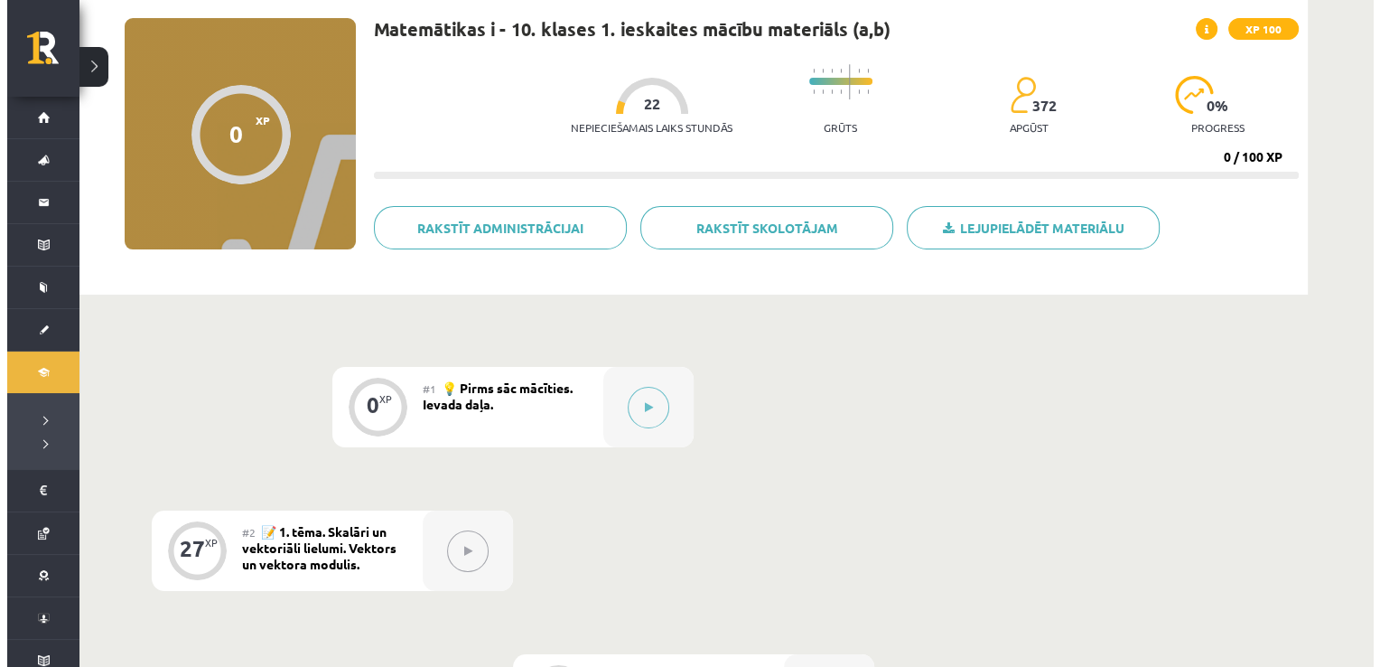
scroll to position [108, 0]
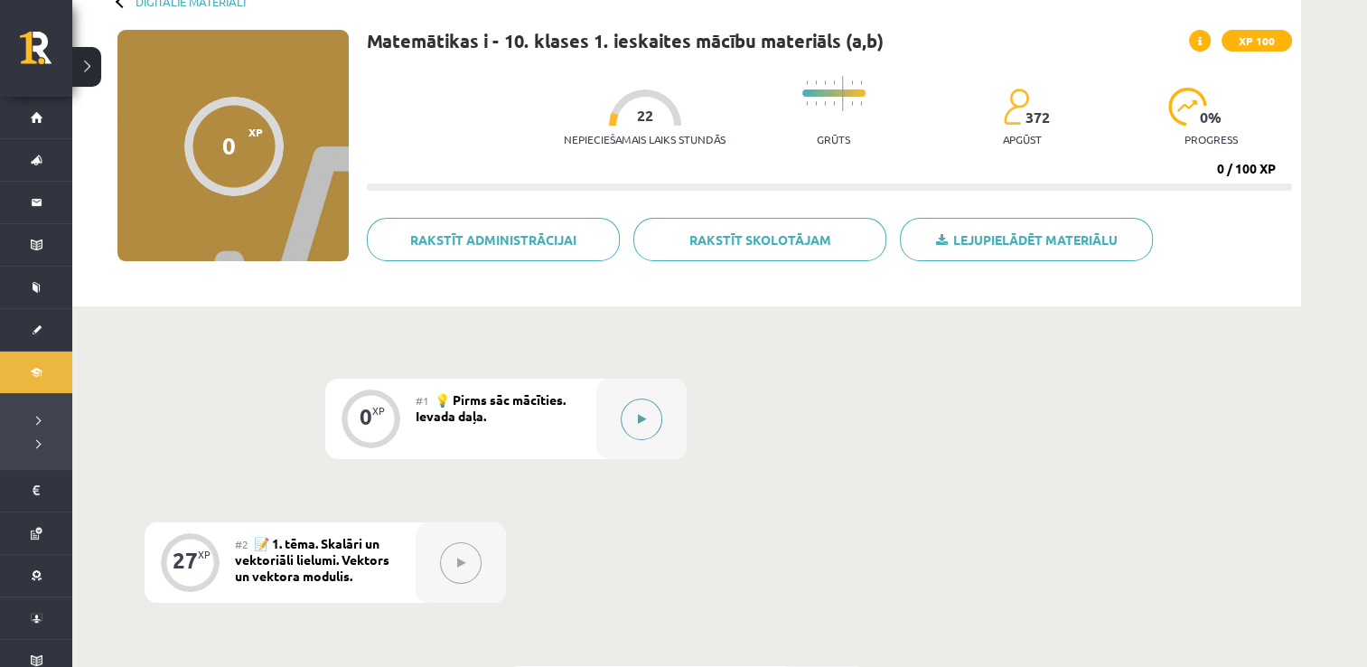
click at [646, 426] on button at bounding box center [642, 419] width 42 height 42
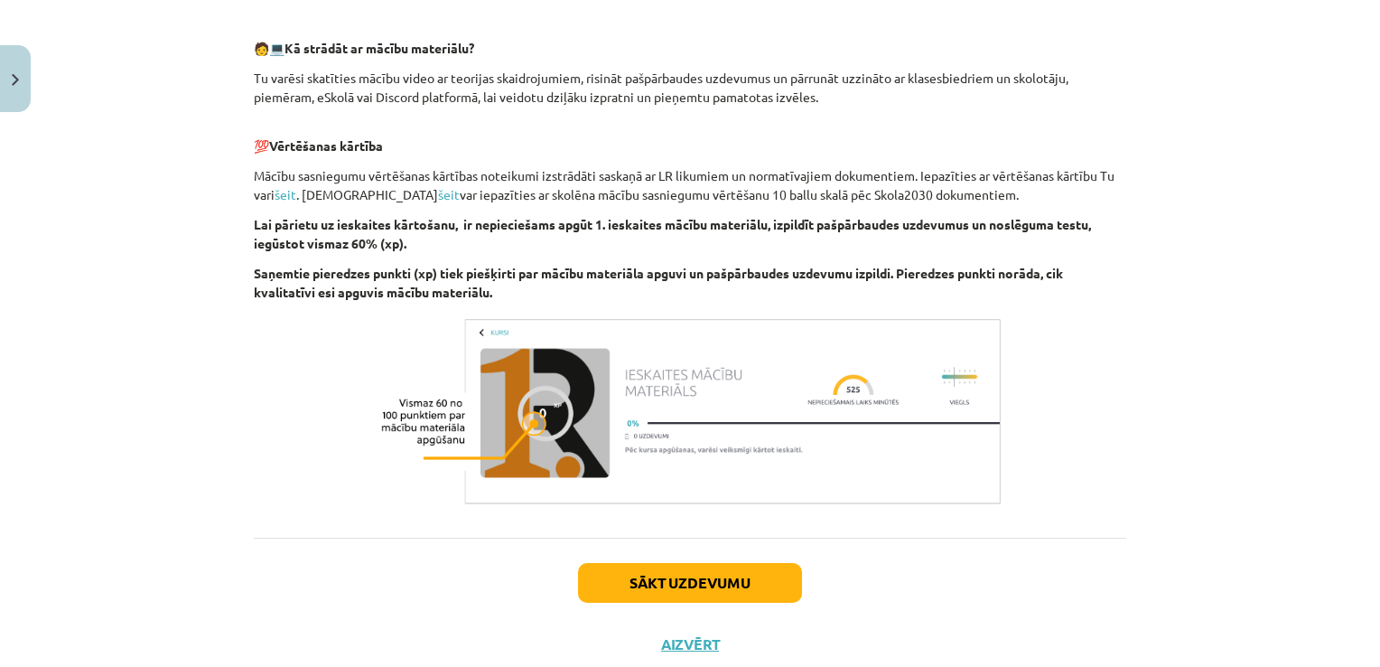
scroll to position [943, 0]
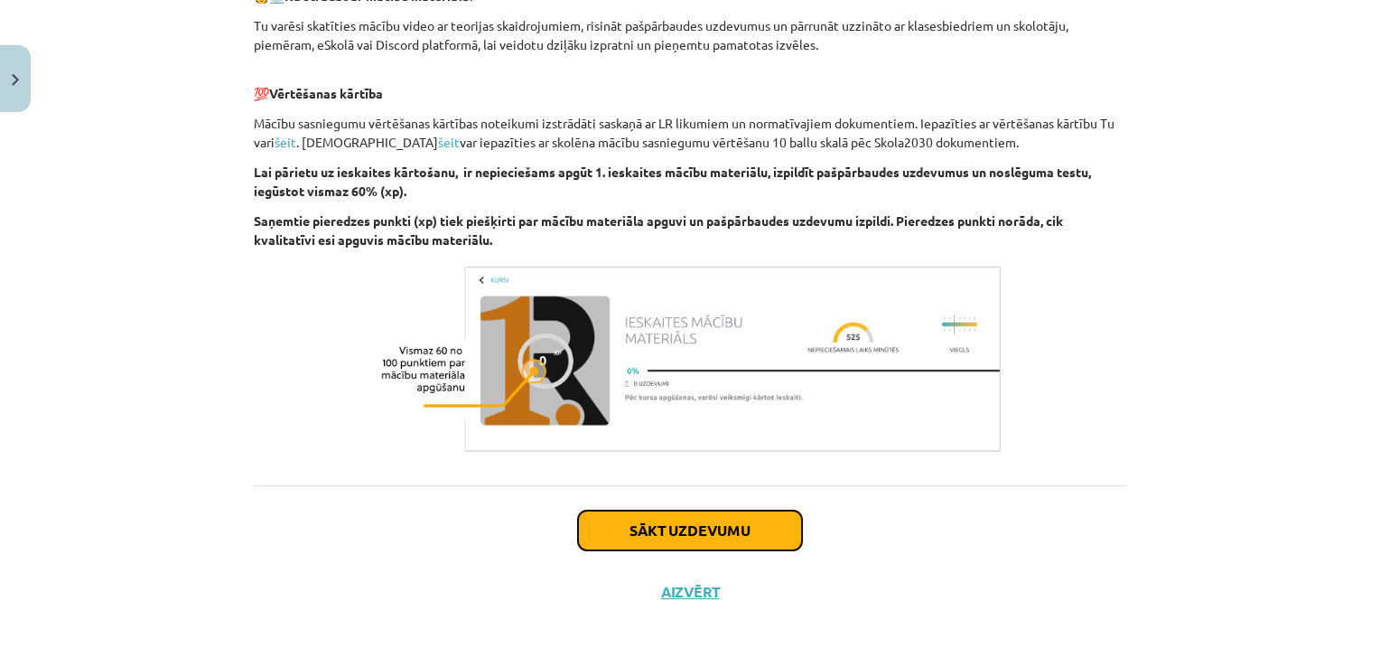
click at [658, 539] on button "Sākt uzdevumu" at bounding box center [690, 530] width 224 height 40
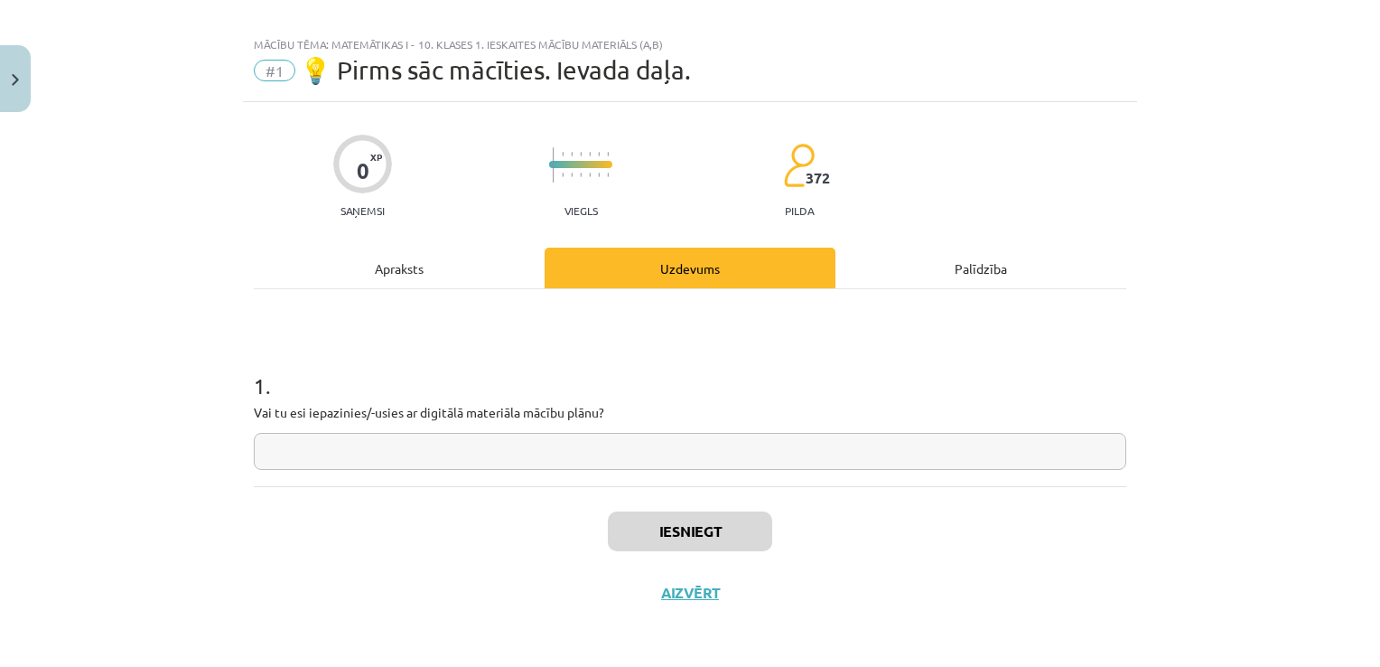
click at [725, 468] on input "text" at bounding box center [690, 451] width 873 height 37
type input "**"
click at [703, 527] on button "Iesniegt" at bounding box center [690, 531] width 164 height 40
click at [662, 602] on div "Iesniegt Aizvērt" at bounding box center [690, 549] width 873 height 126
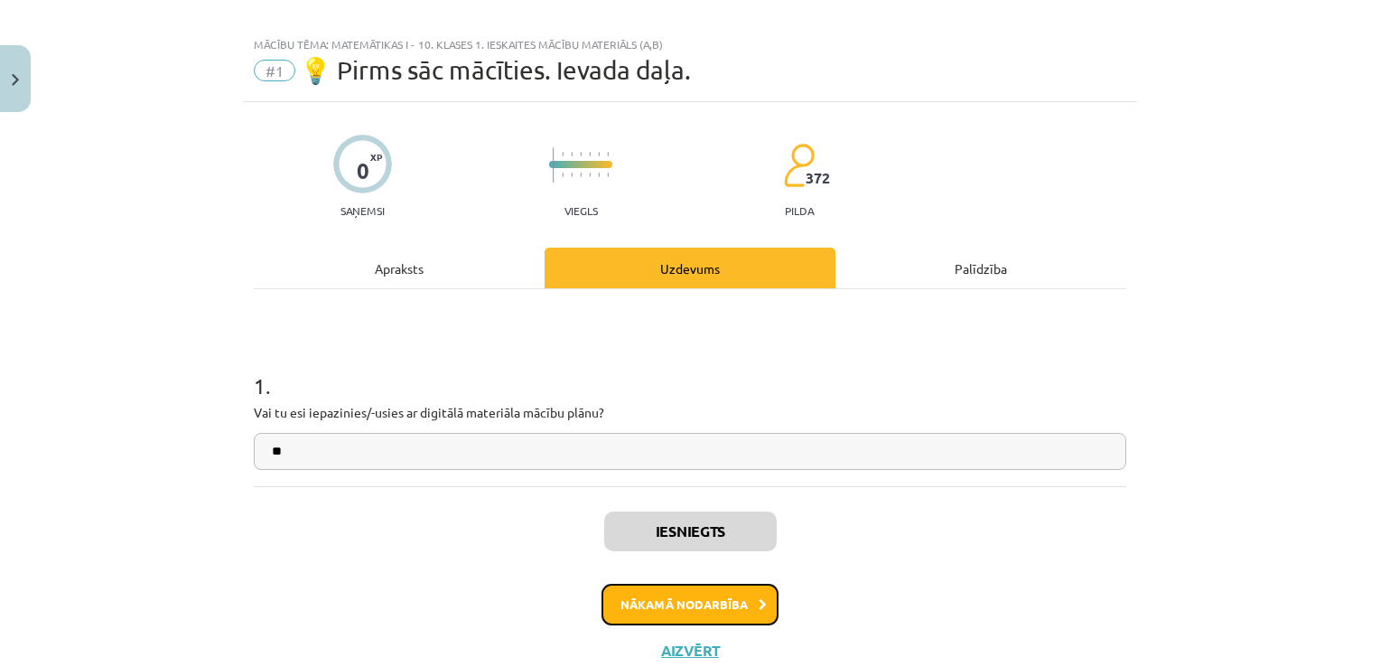
click at [696, 616] on button "Nākamā nodarbība" at bounding box center [690, 604] width 177 height 42
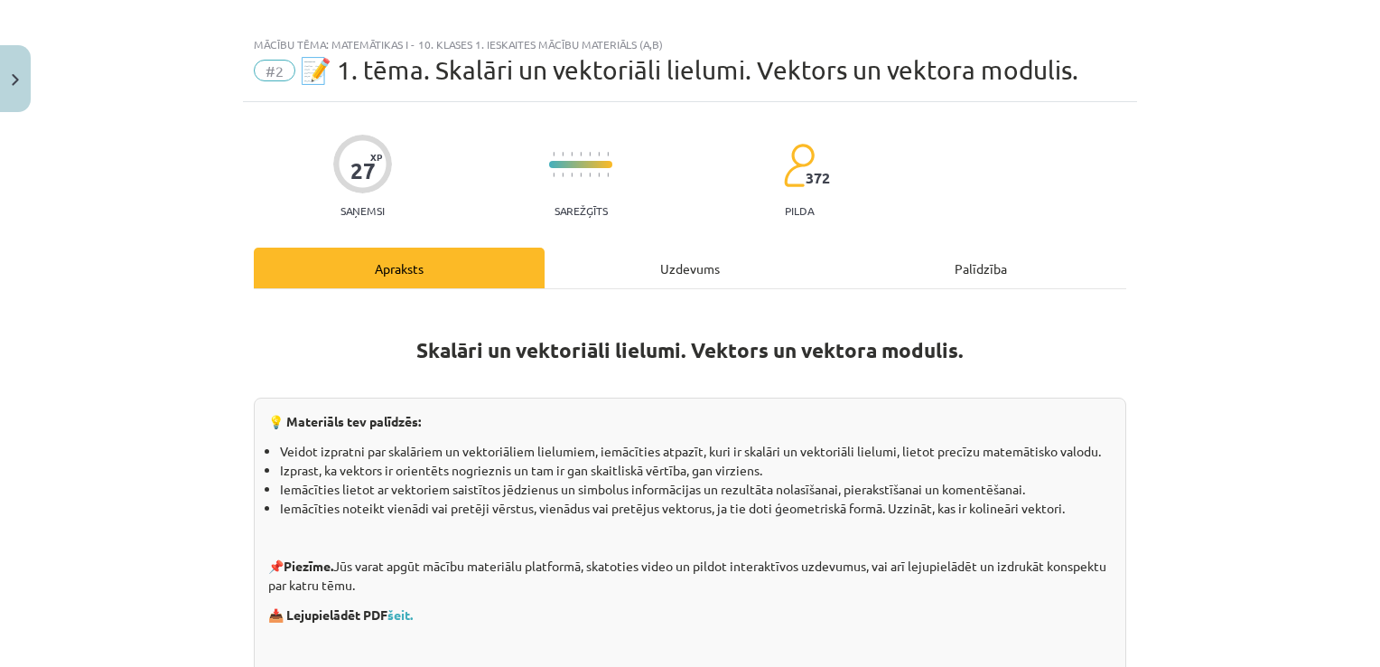
scroll to position [45, 0]
